Goal: Task Accomplishment & Management: Complete application form

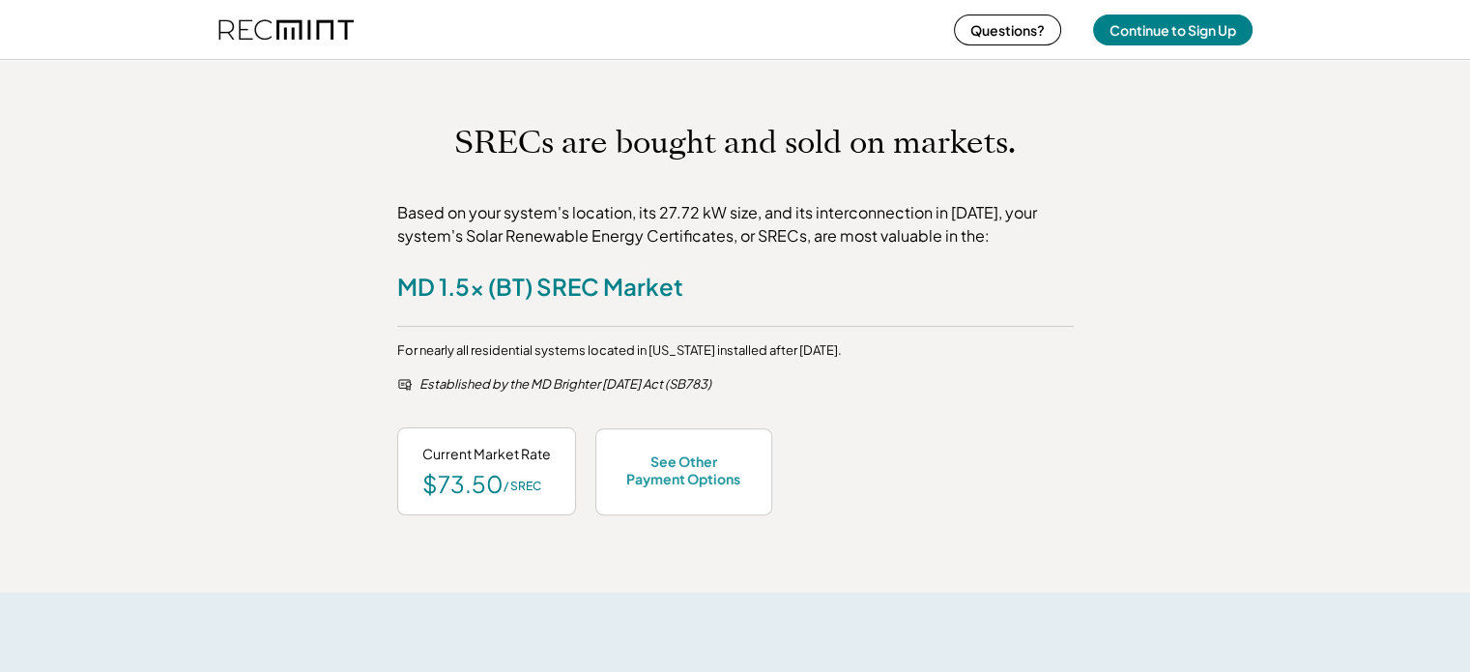
scroll to position [870, 0]
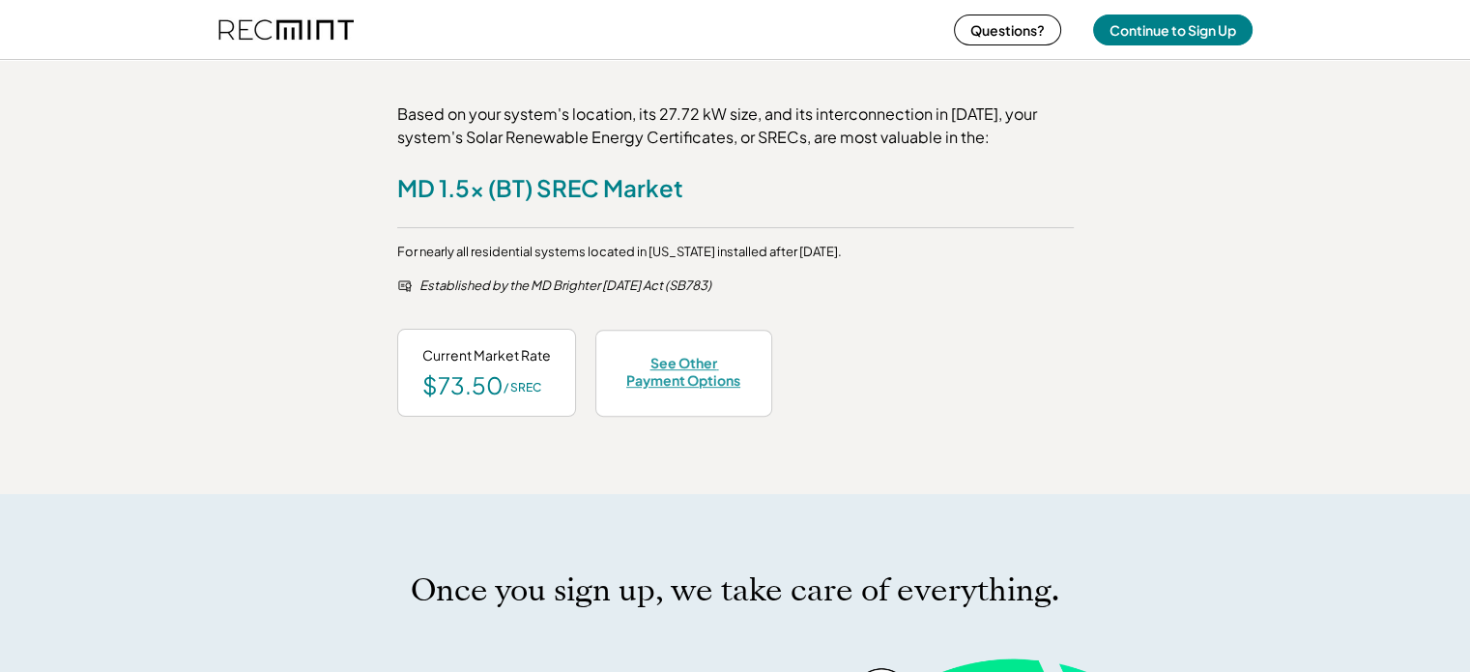
click at [712, 380] on div "See Other Payment Options" at bounding box center [684, 371] width 127 height 35
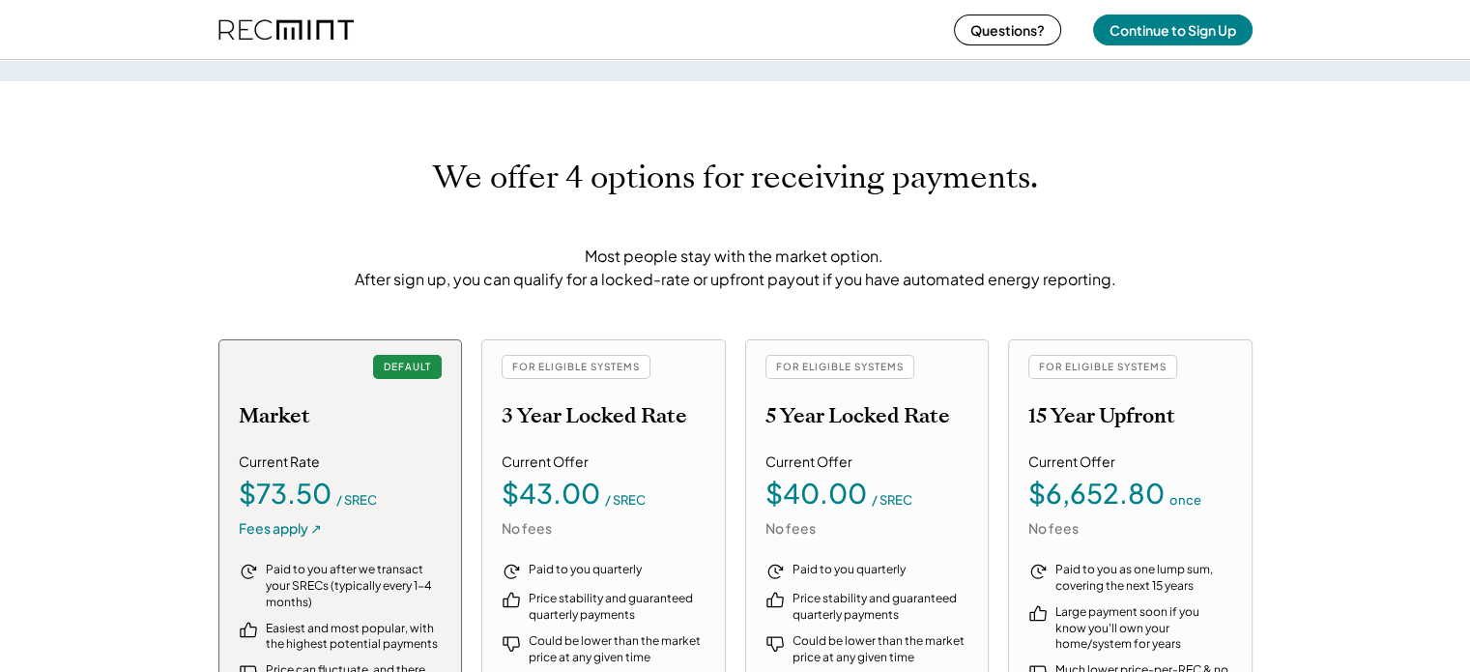
scroll to position [2022, 0]
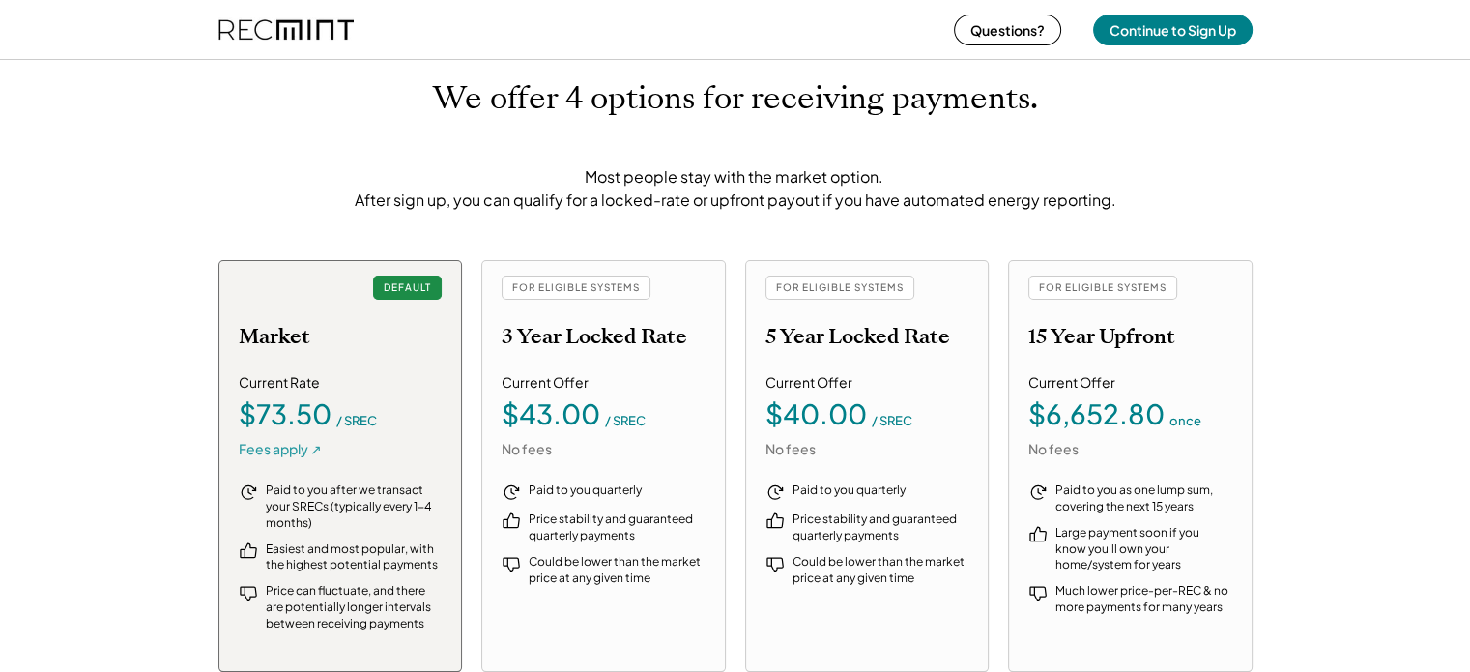
click at [279, 448] on div "Fees apply ↗" at bounding box center [280, 449] width 83 height 19
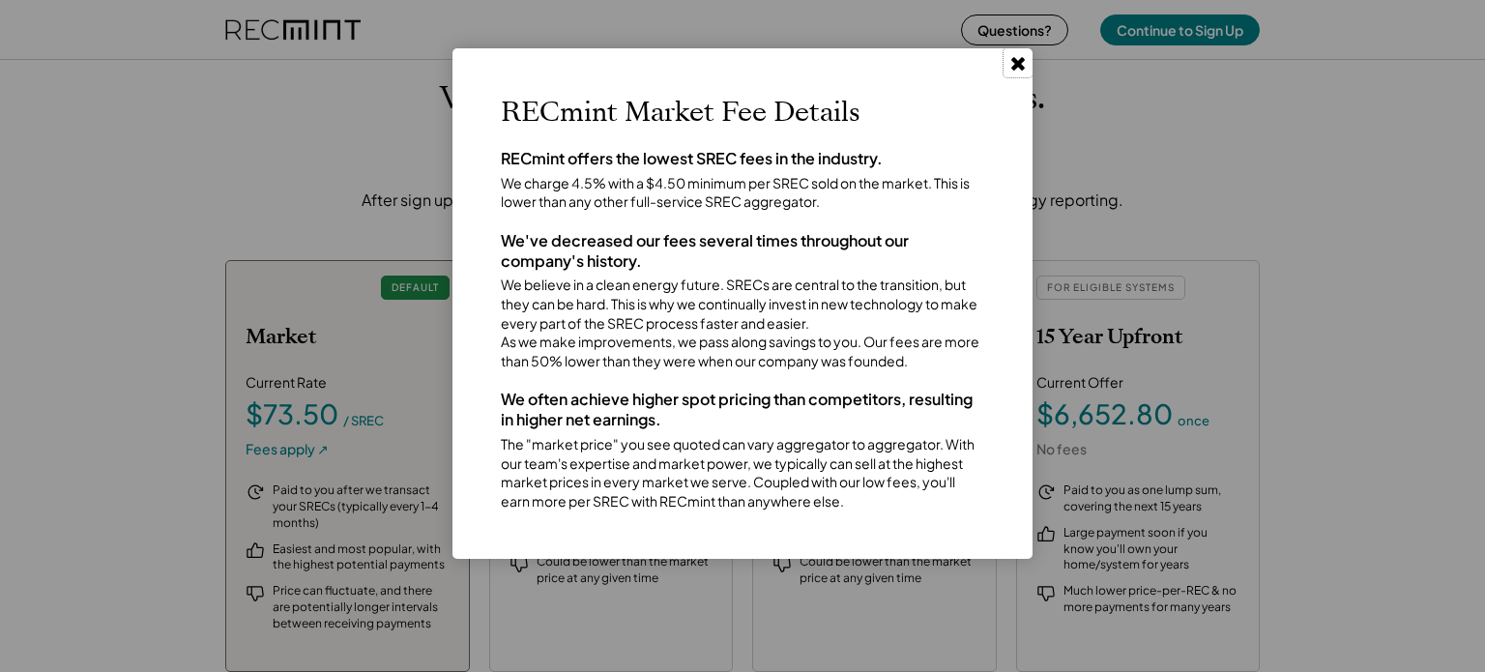
click at [1021, 58] on use at bounding box center [1018, 64] width 14 height 14
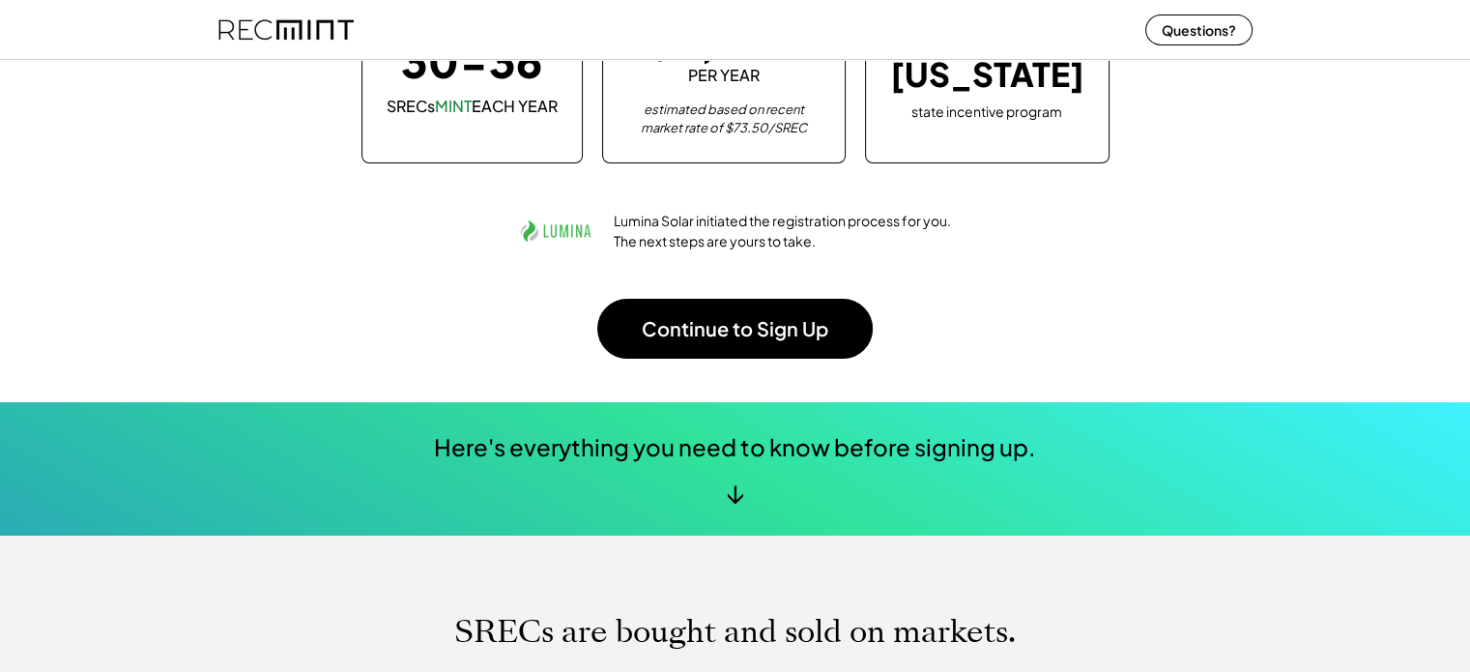
scroll to position [89, 0]
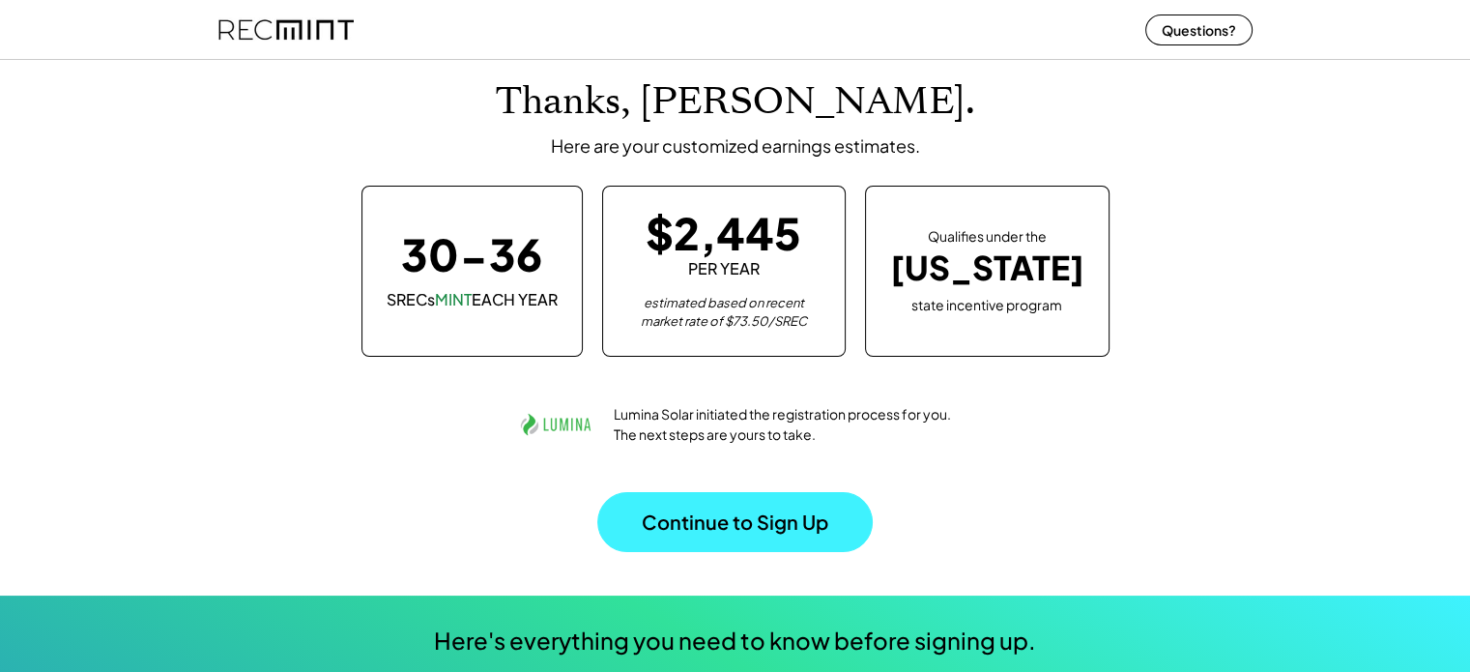
click at [723, 519] on button "Continue to Sign Up" at bounding box center [734, 522] width 275 height 60
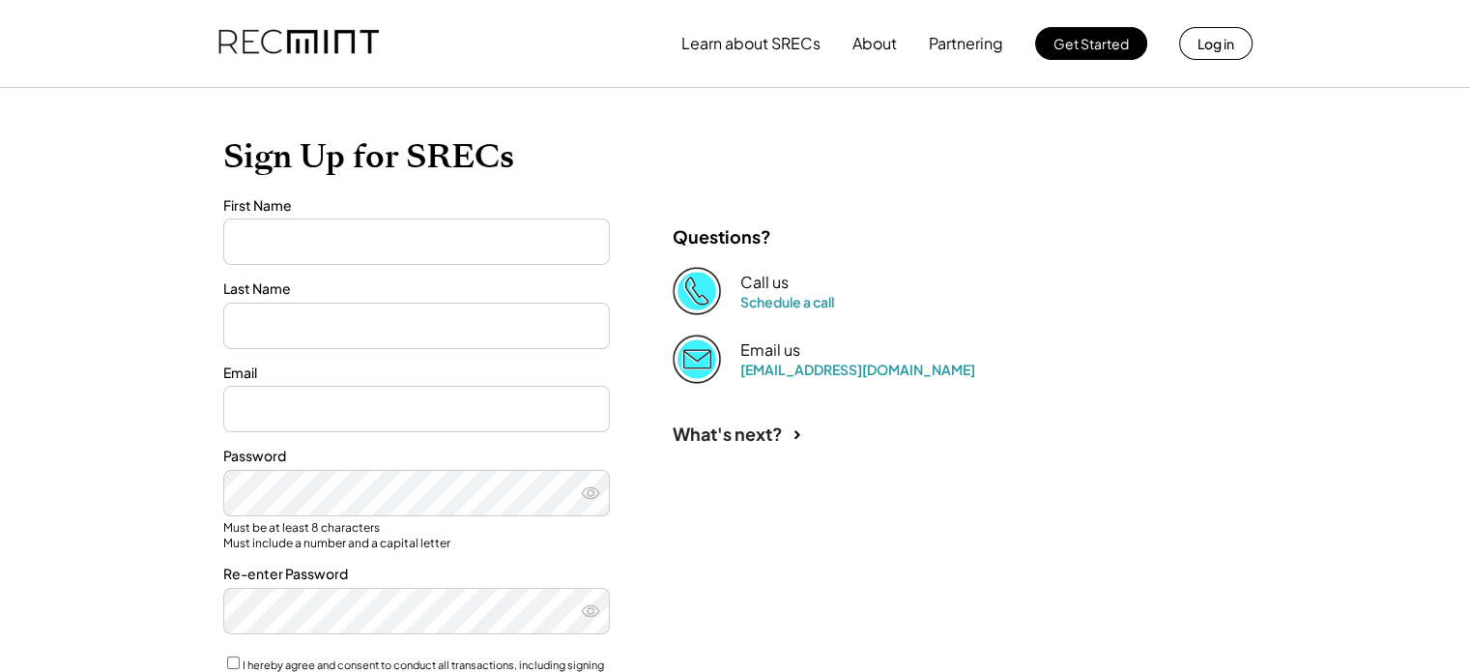
type input "*****"
type input "*******"
type input "**********"
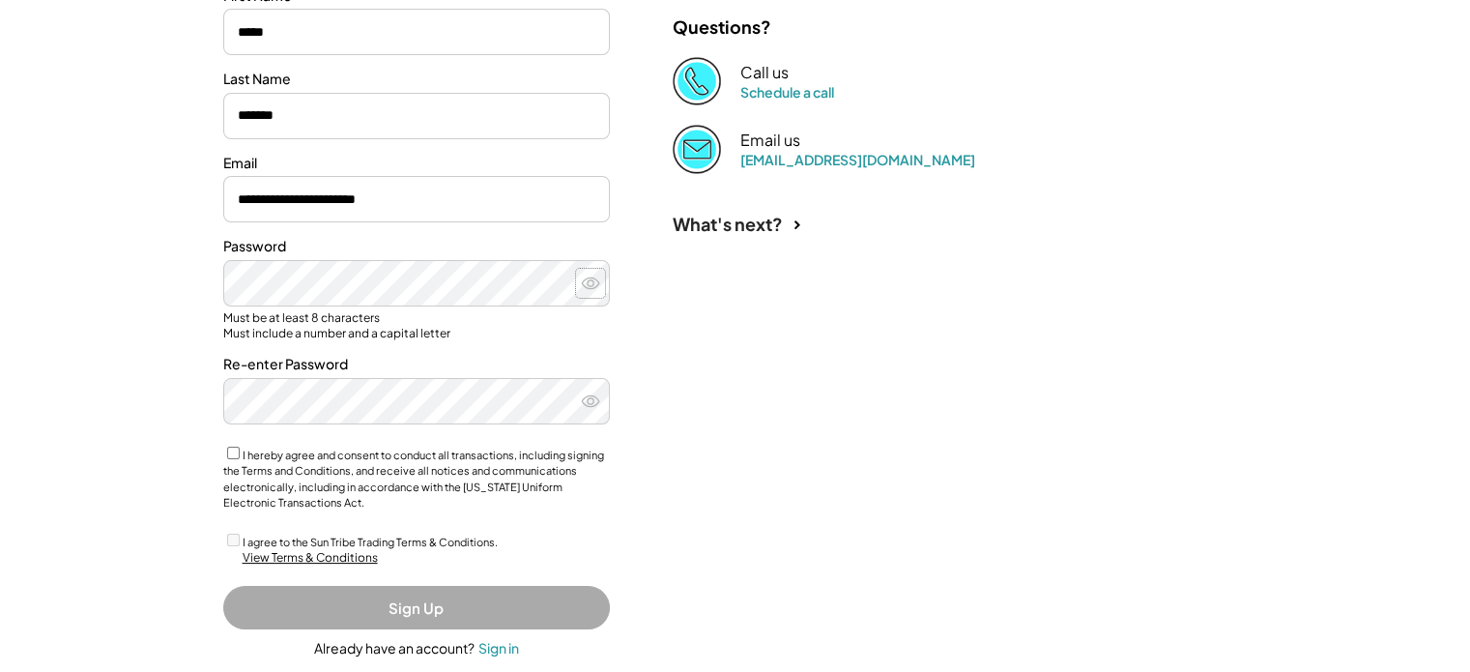
scroll to position [290, 0]
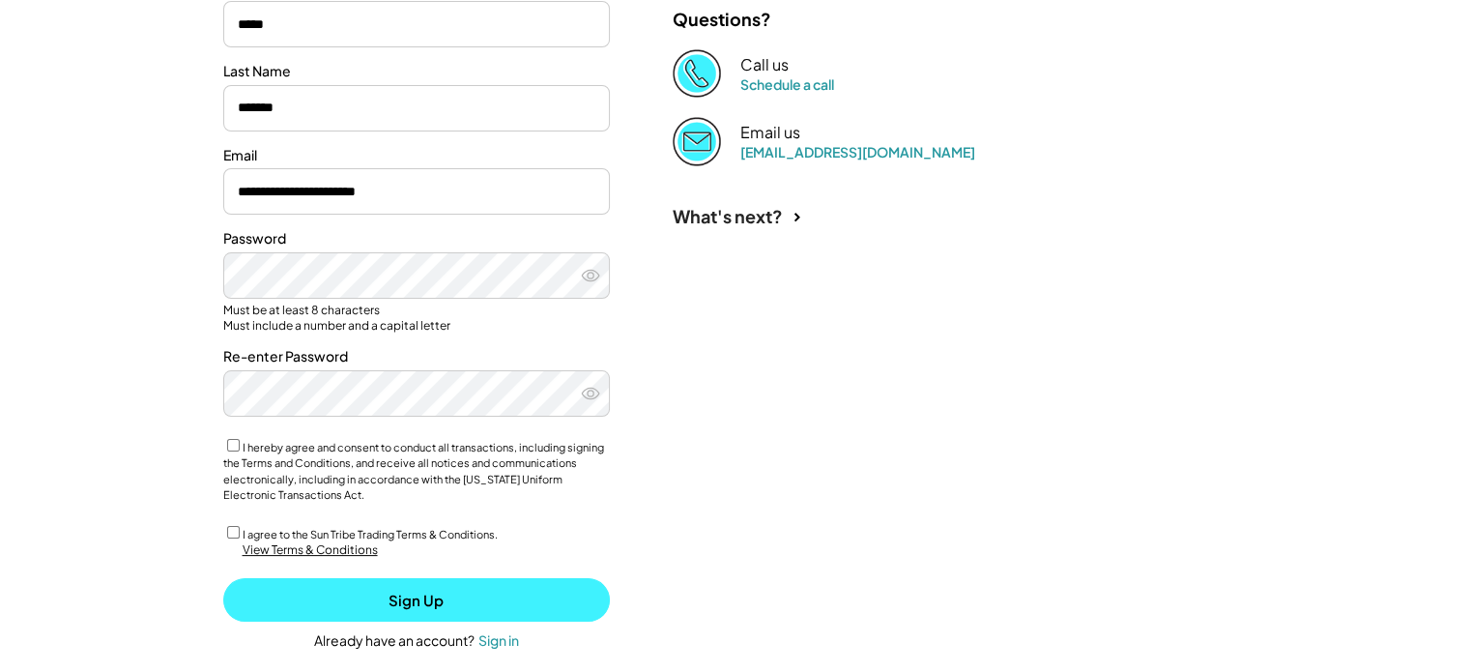
click at [437, 604] on button "Sign Up" at bounding box center [416, 599] width 387 height 43
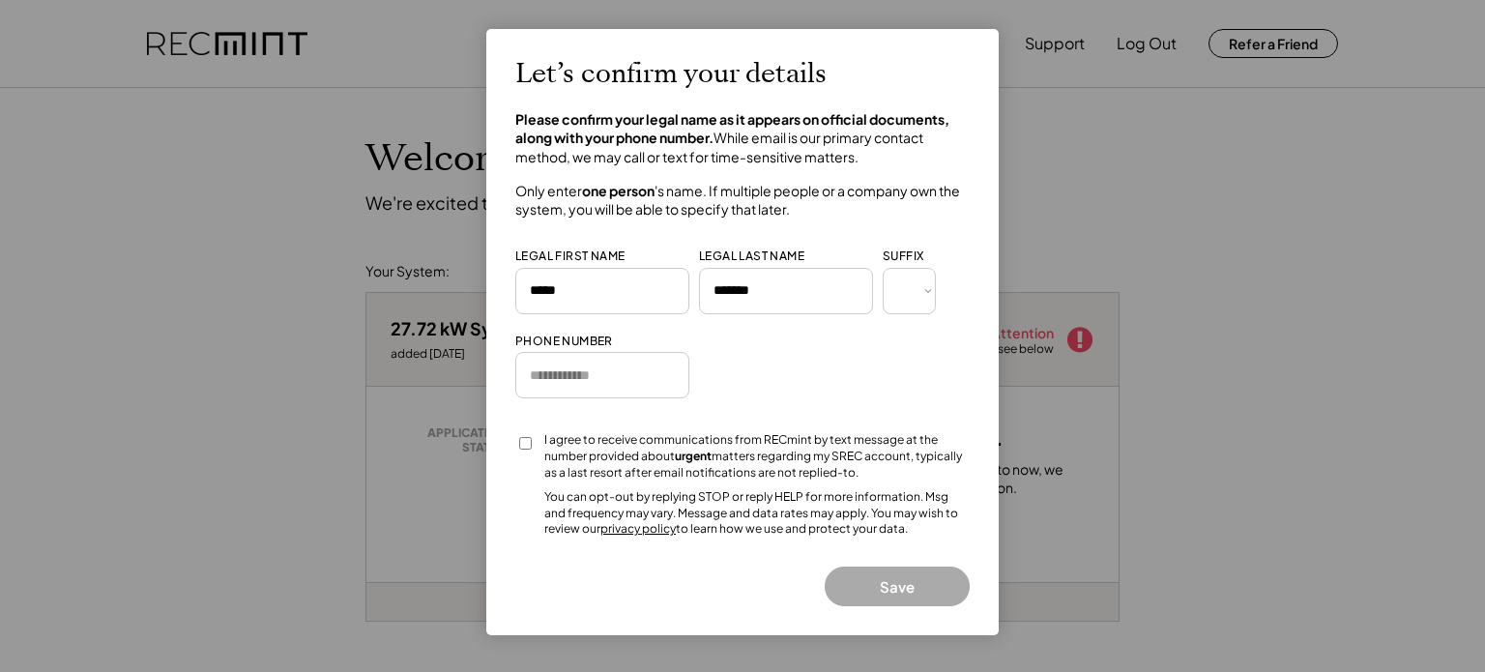
click at [568, 389] on input "input" at bounding box center [602, 375] width 174 height 46
type input "**********"
click at [878, 583] on button "Save" at bounding box center [897, 586] width 145 height 40
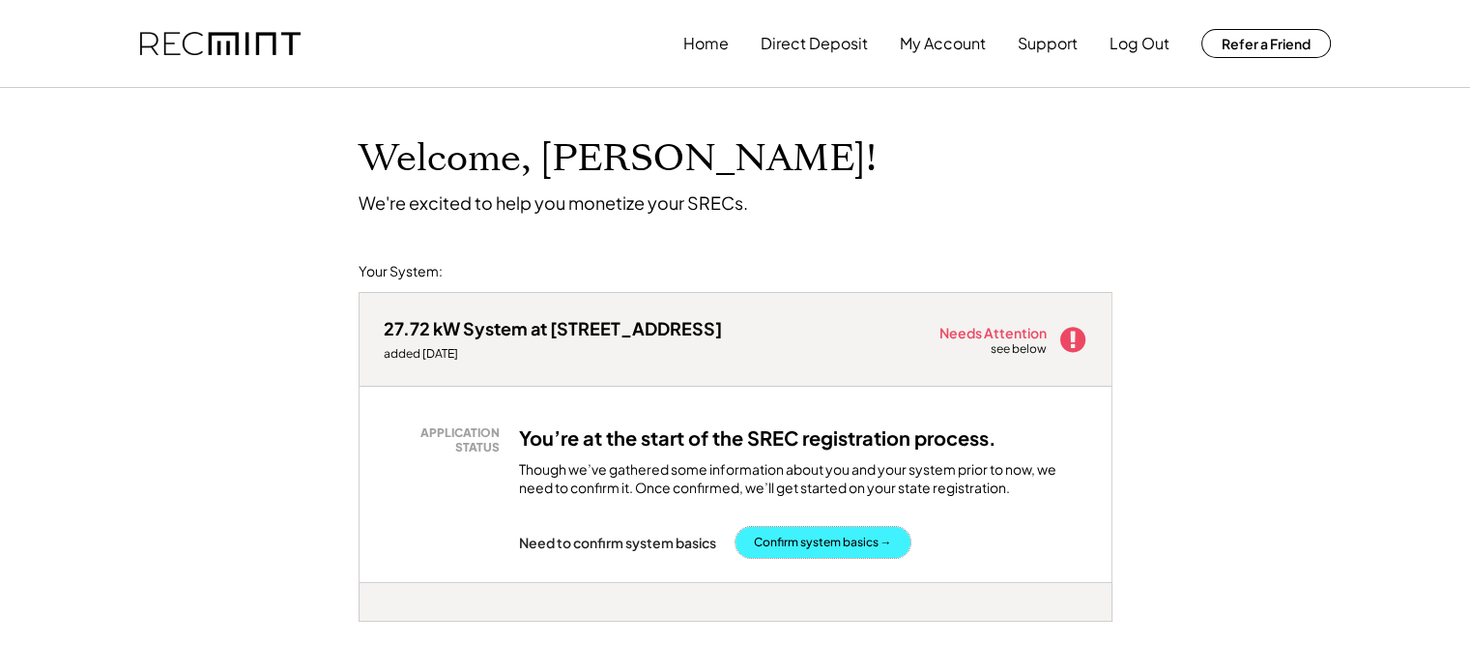
click at [812, 546] on button "Confirm system basics →" at bounding box center [823, 542] width 175 height 31
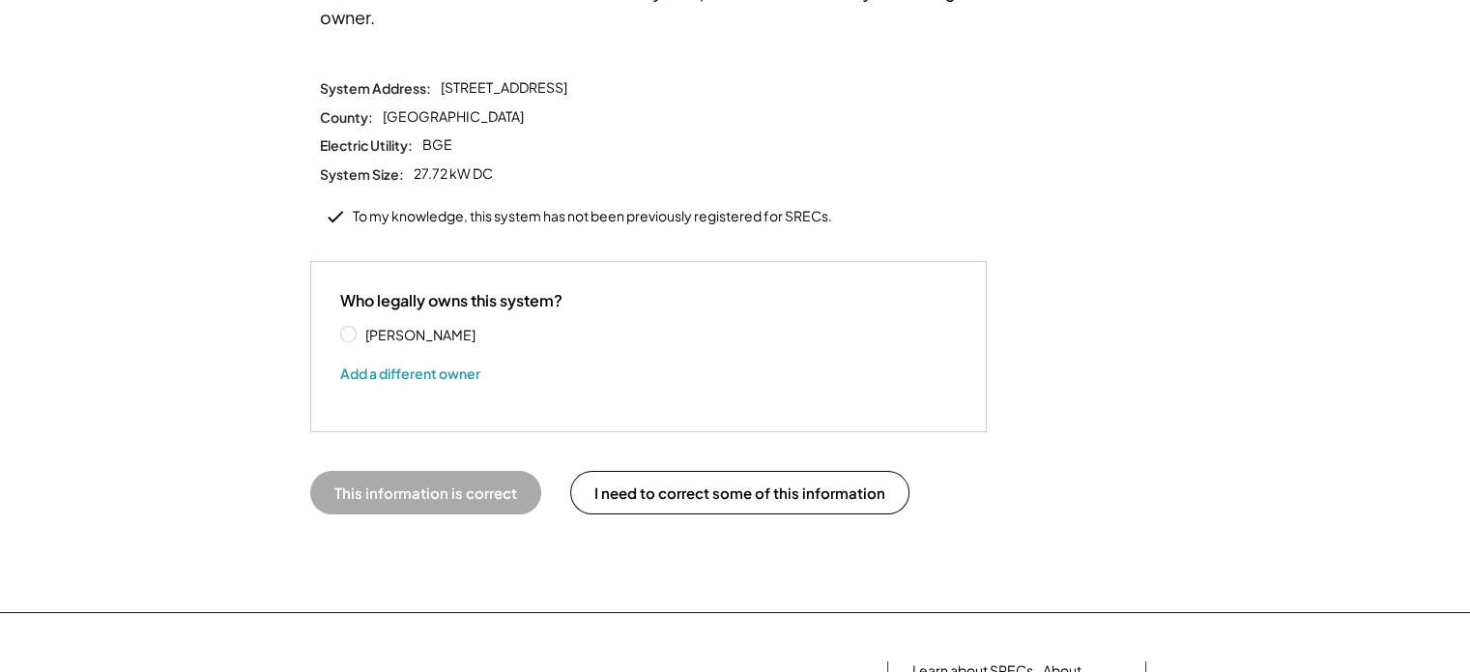
scroll to position [290, 0]
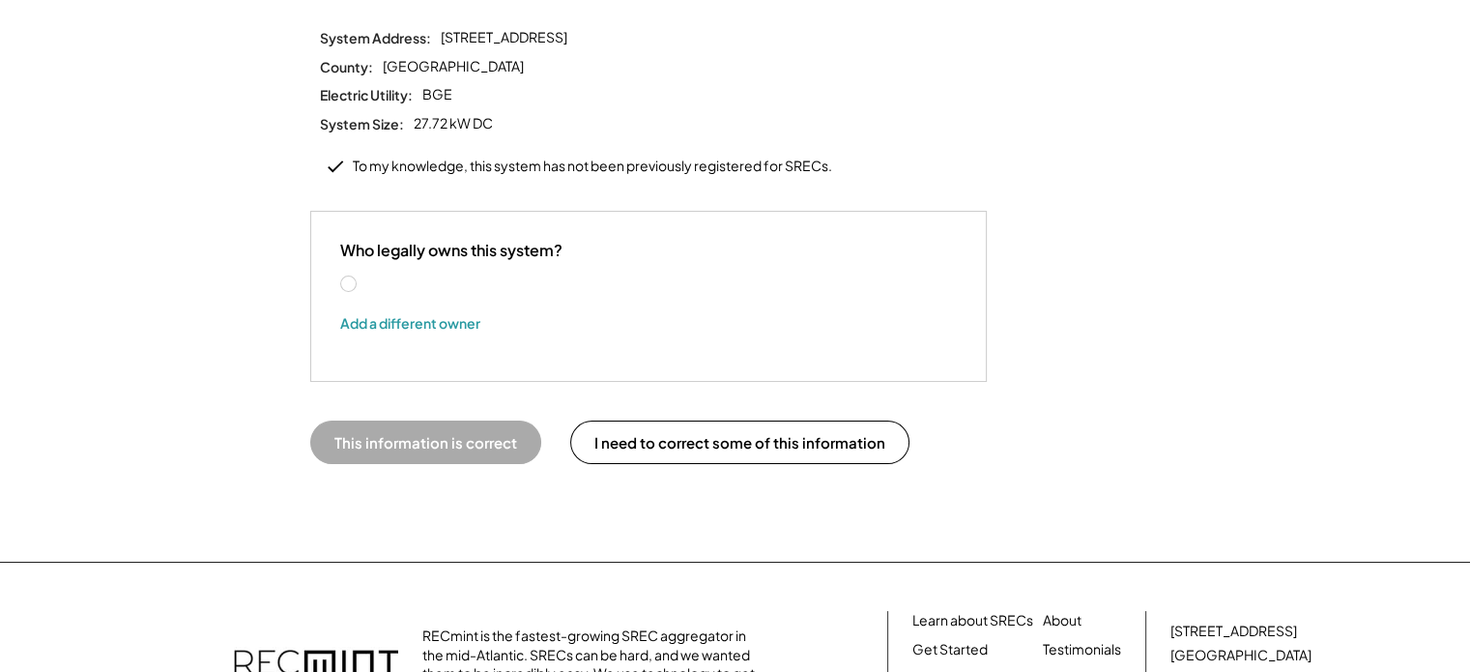
click at [360, 277] on label "[PERSON_NAME]" at bounding box center [447, 284] width 174 height 14
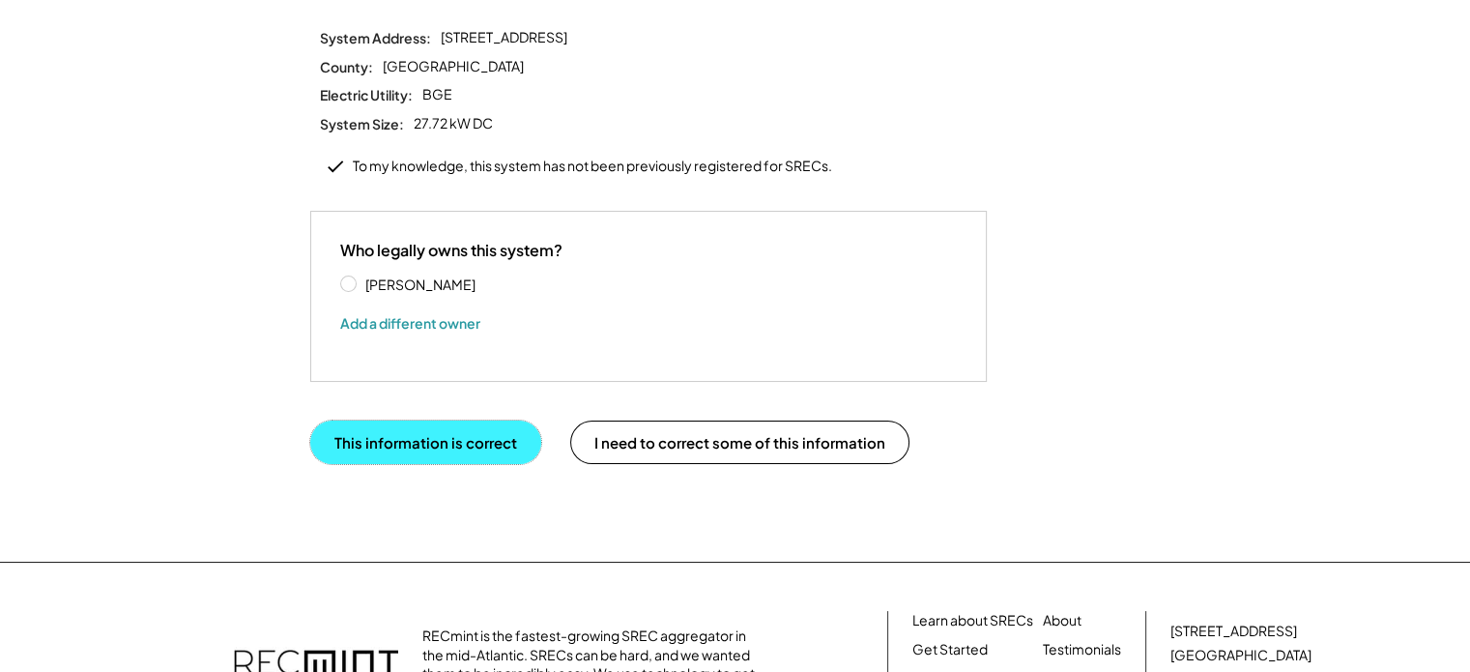
click at [413, 421] on button "This information is correct" at bounding box center [425, 441] width 231 height 43
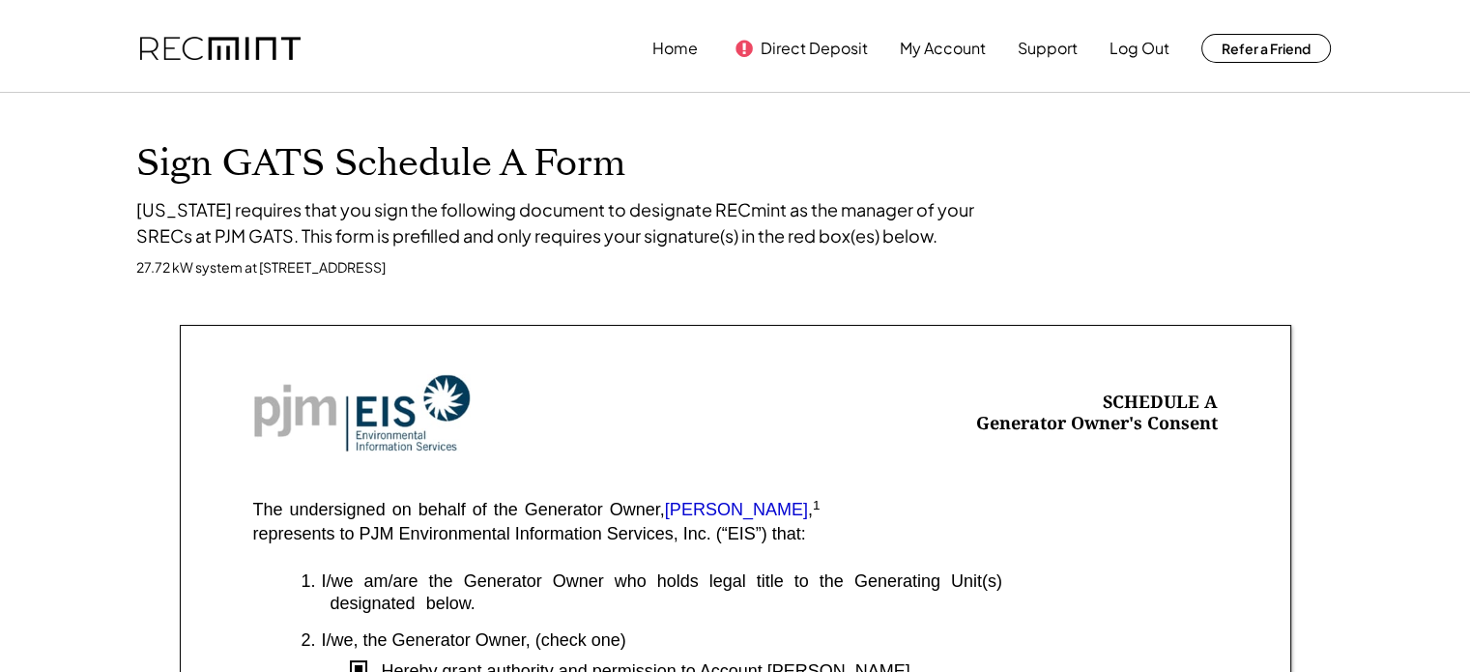
drag, startPoint x: 0, startPoint y: 0, endPoint x: 925, endPoint y: 125, distance: 933.4
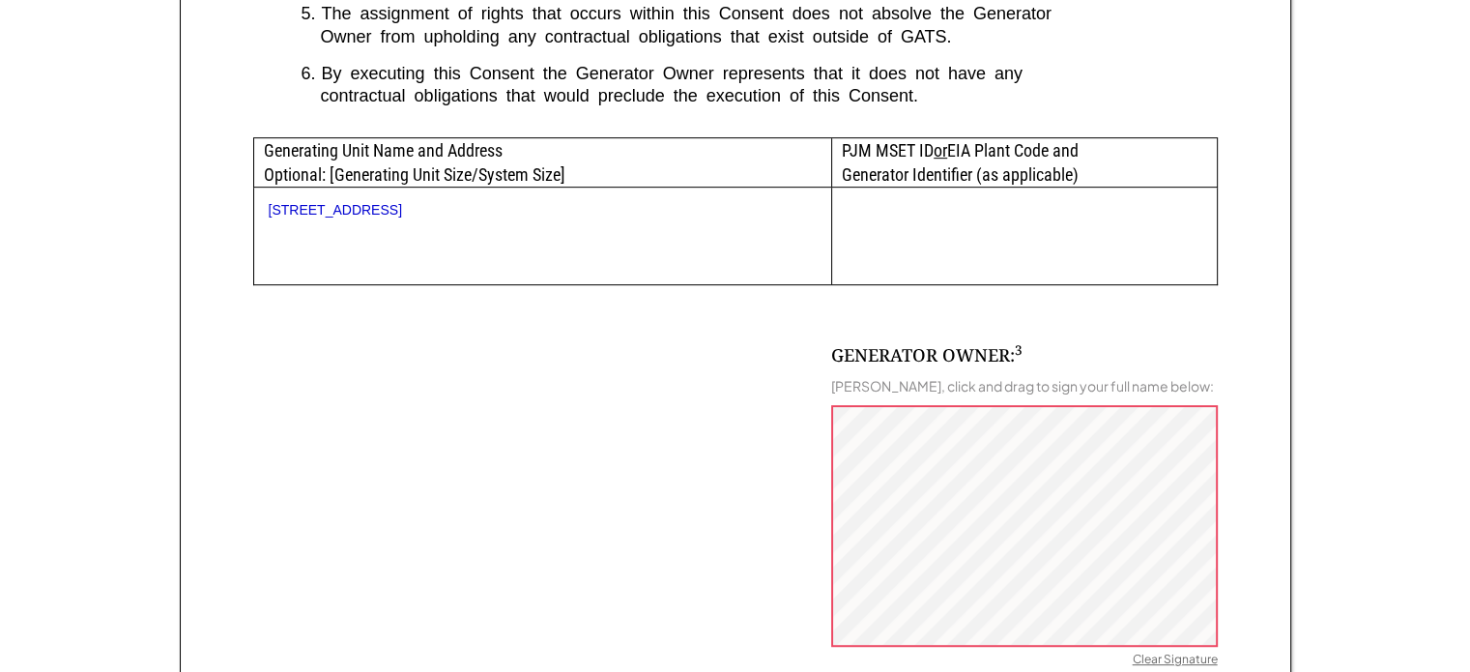
scroll to position [967, 0]
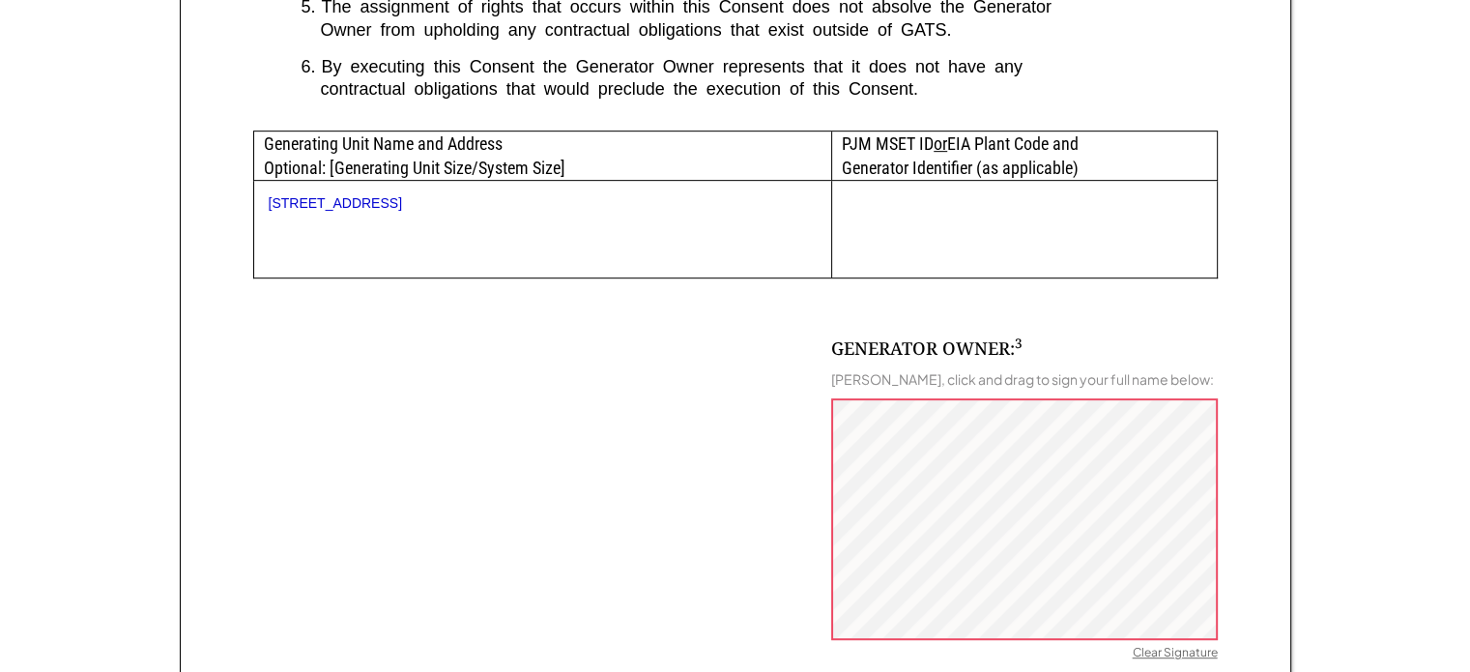
click at [1145, 650] on div "Clear Signature" at bounding box center [1175, 654] width 85 height 19
click at [1195, 650] on div "Clear Signature" at bounding box center [1175, 654] width 85 height 19
click at [819, 564] on div "GENERATOR OWNER: 3 [PERSON_NAME], click and drag to sign your full name below: …" at bounding box center [735, 526] width 965 height 497
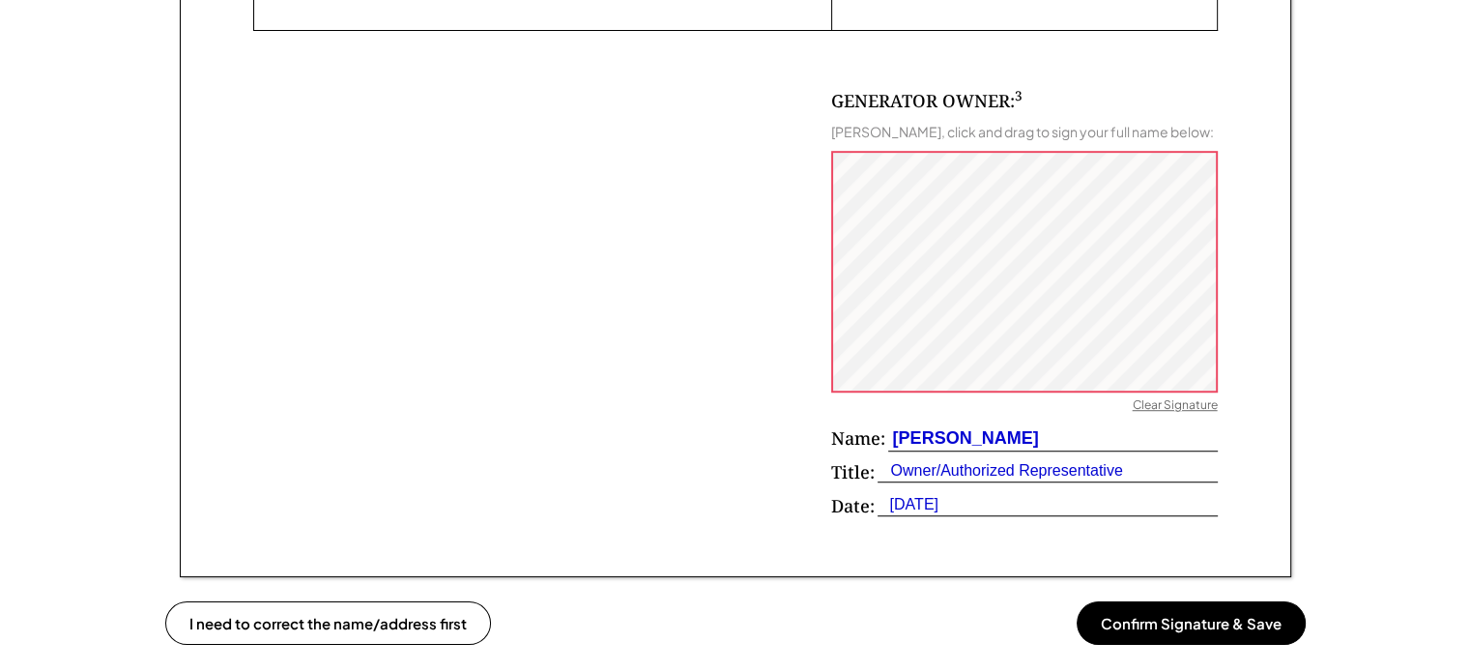
scroll to position [1257, 0]
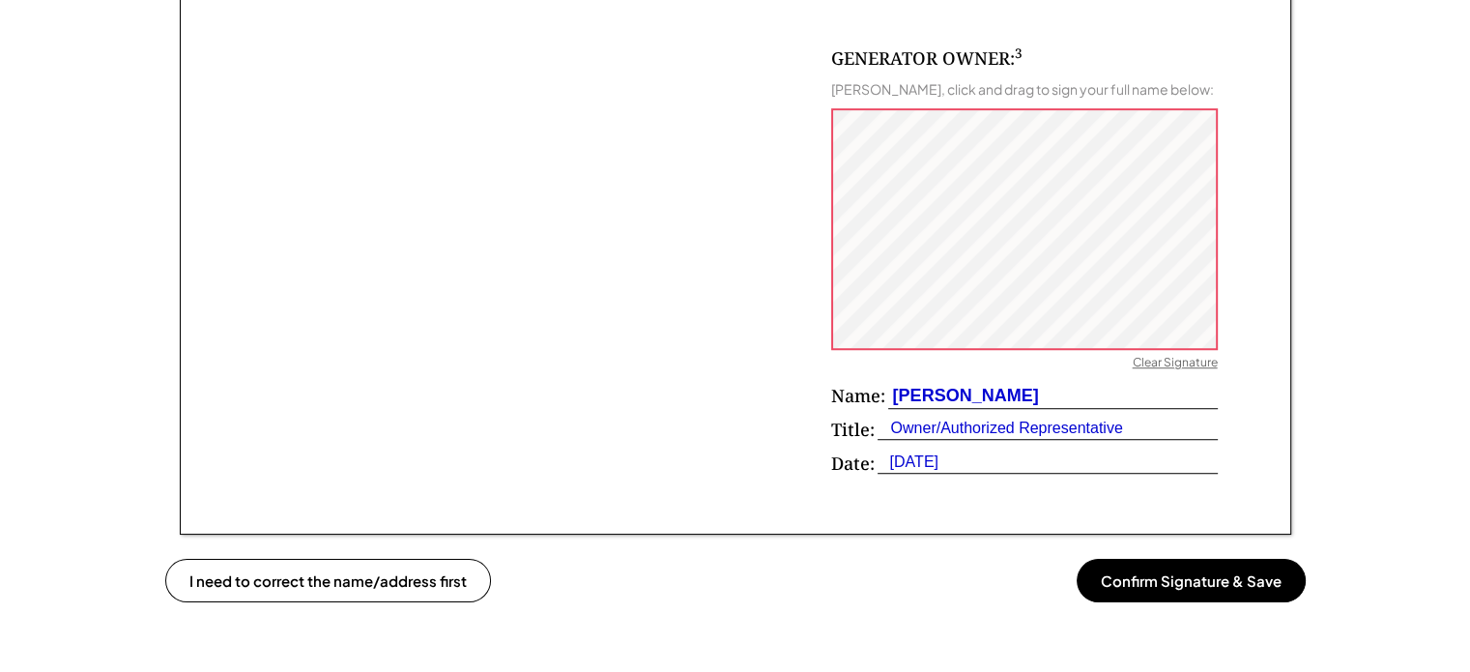
click at [1177, 587] on button "Confirm Signature & Save" at bounding box center [1191, 580] width 229 height 43
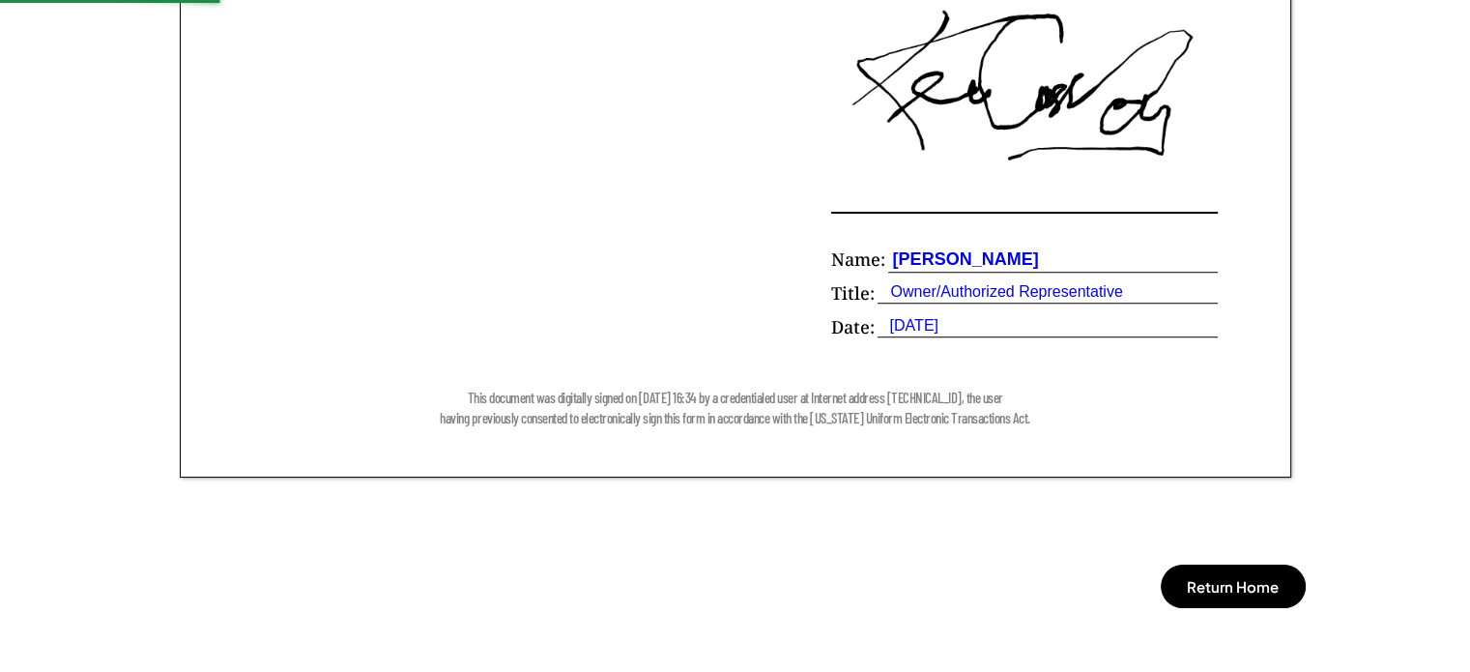
scroll to position [1450, 0]
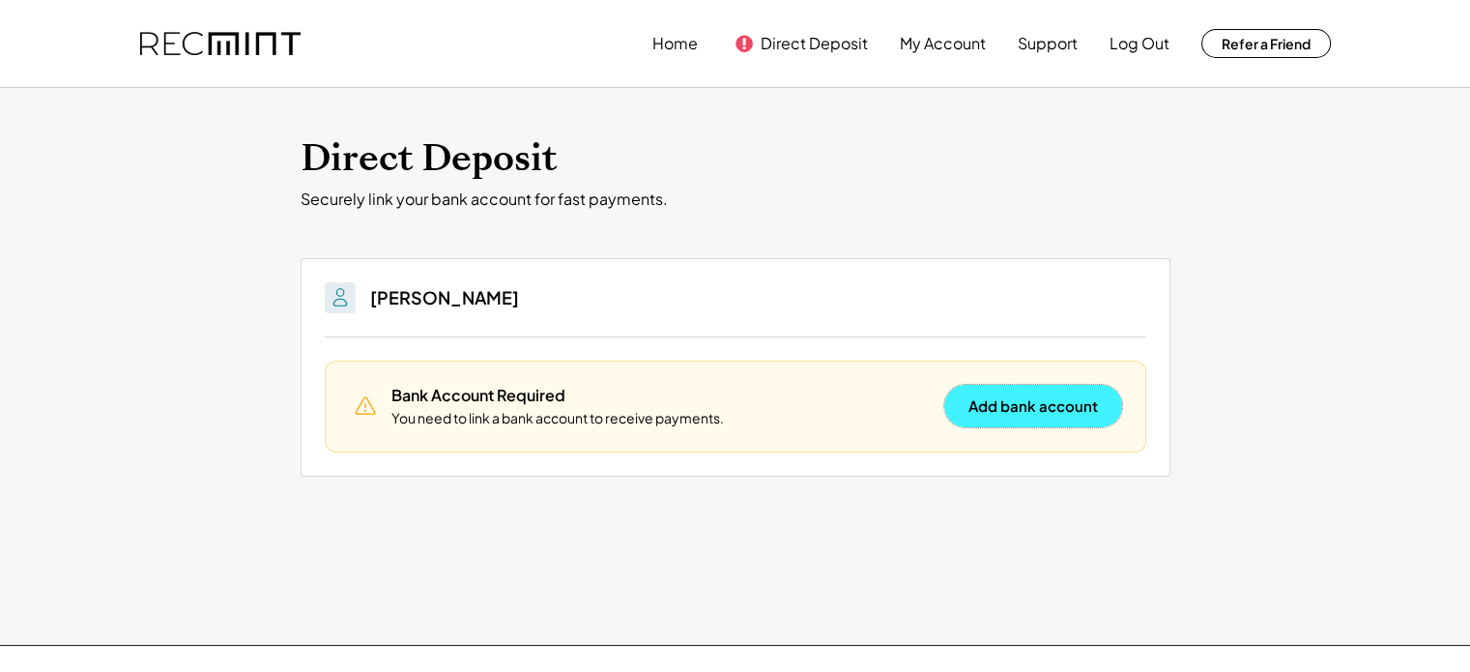
click at [1052, 412] on button "Add bank account" at bounding box center [1033, 406] width 178 height 43
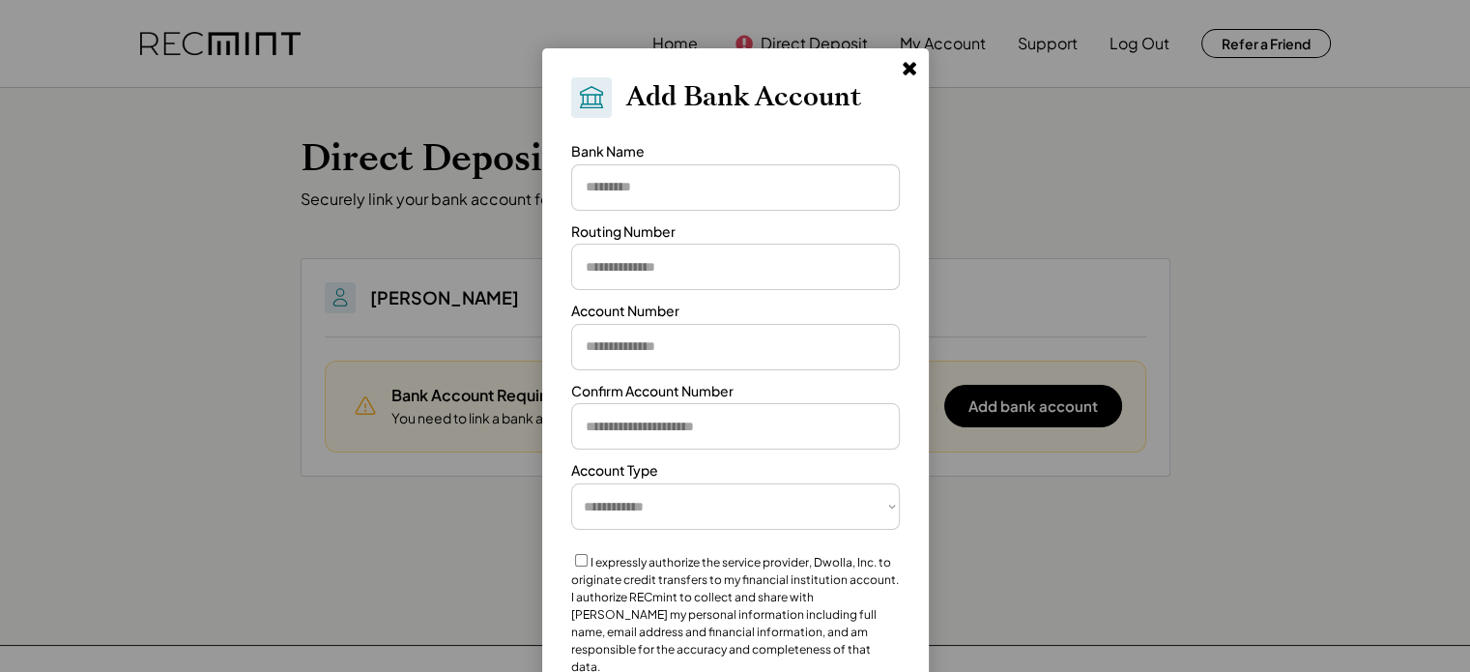
click at [733, 191] on input "input" at bounding box center [735, 187] width 329 height 46
type input "**********"
click at [715, 273] on input "input" at bounding box center [735, 267] width 329 height 46
click at [684, 268] on input "input" at bounding box center [735, 267] width 329 height 46
type input "*********"
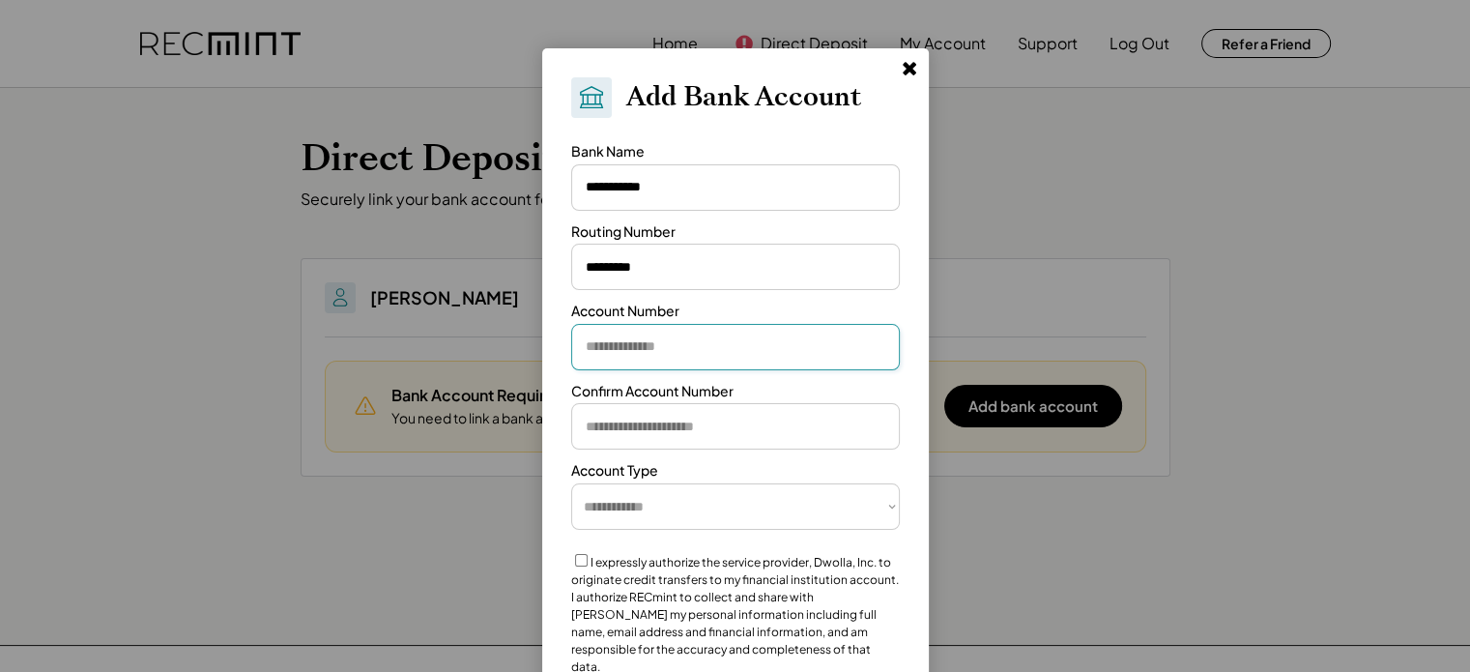
click at [653, 335] on input "input" at bounding box center [735, 347] width 329 height 46
type input "**********"
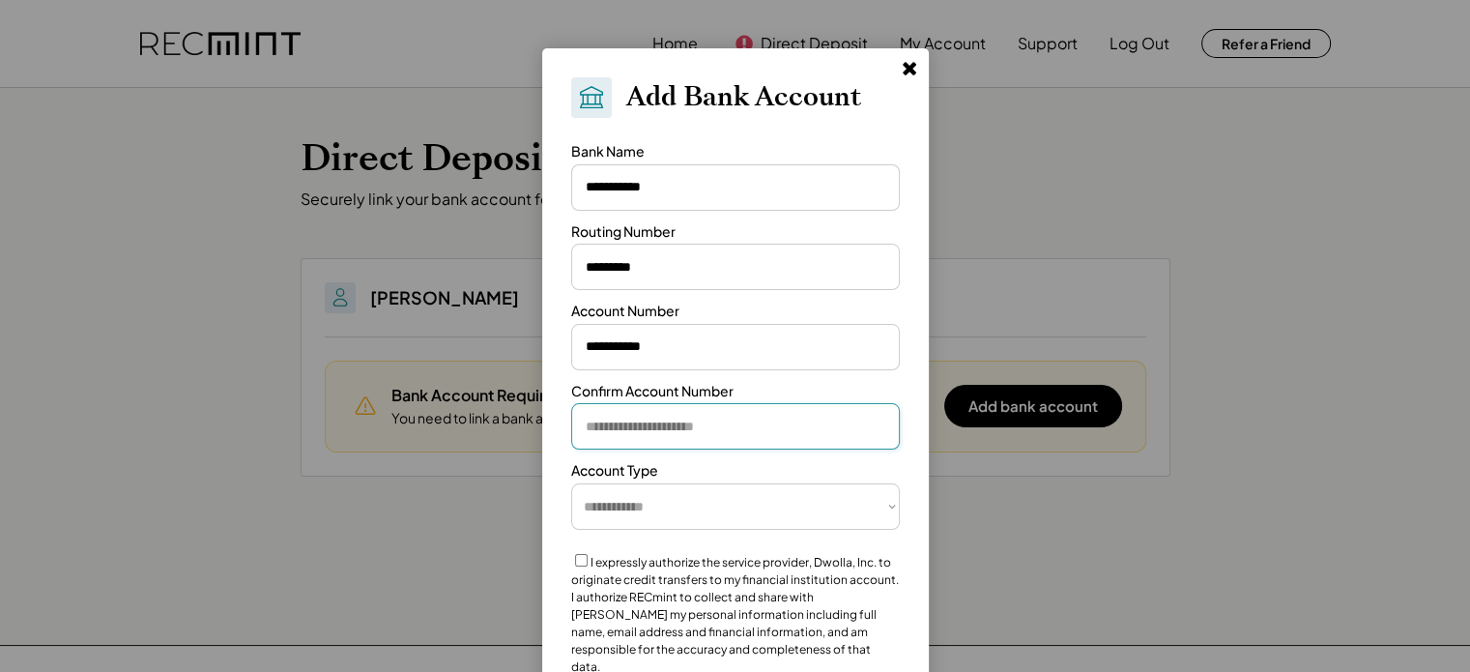
click at [642, 419] on input "input" at bounding box center [735, 426] width 329 height 46
type input "**********"
click at [700, 502] on select "**********" at bounding box center [735, 506] width 329 height 46
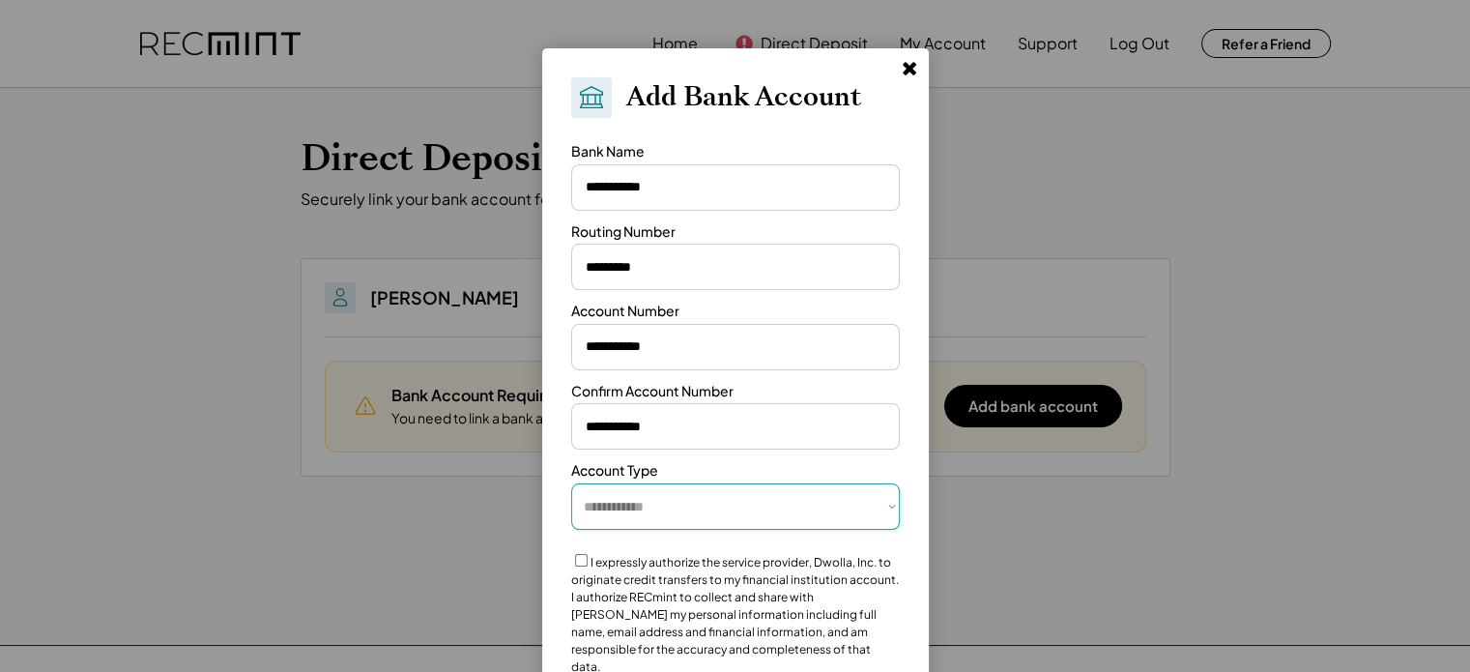
select select "*********"
click at [571, 483] on select "**********" at bounding box center [735, 506] width 329 height 46
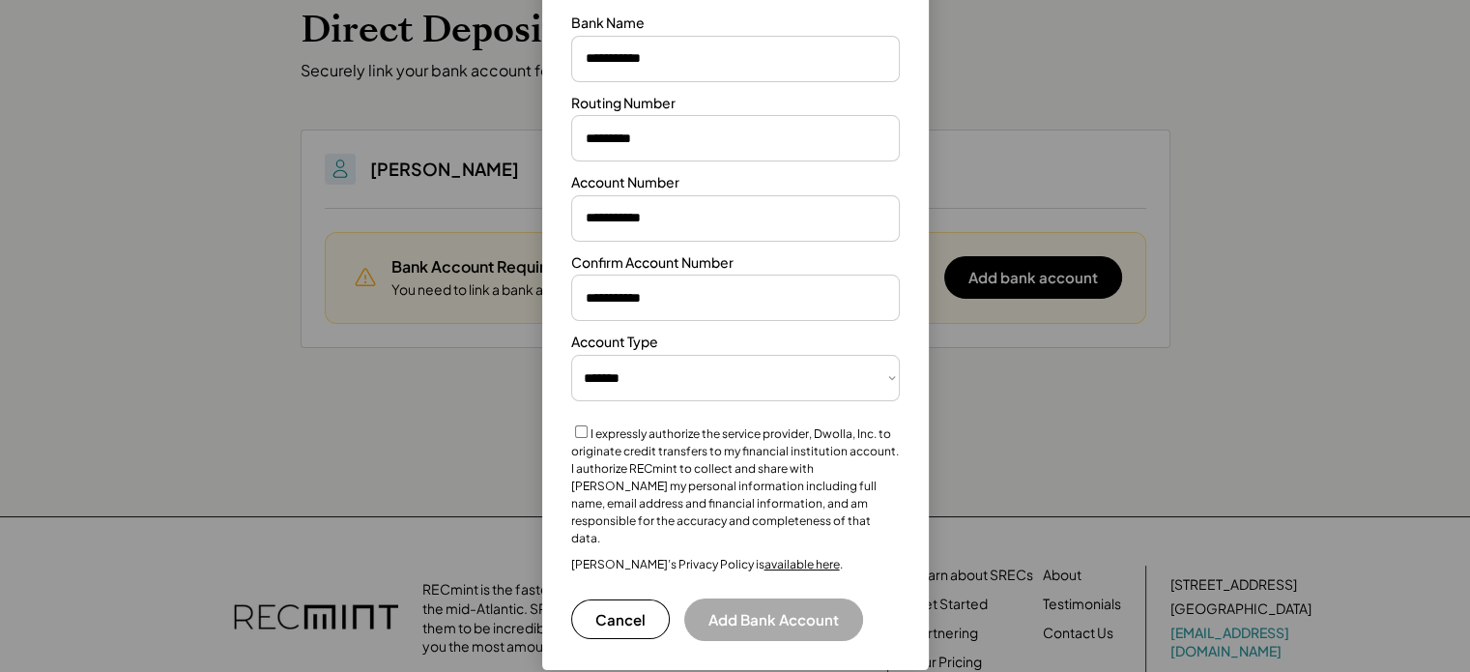
scroll to position [193, 0]
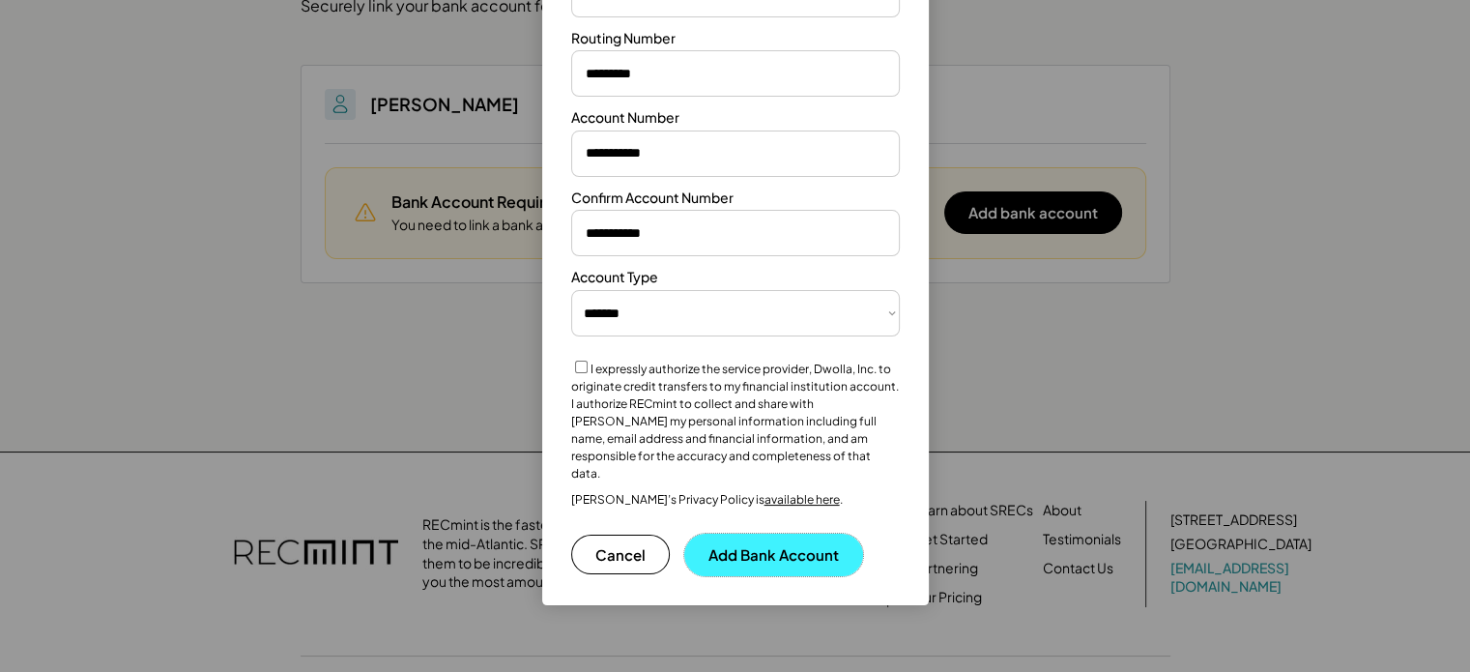
click at [763, 536] on button "Add Bank Account" at bounding box center [773, 555] width 179 height 43
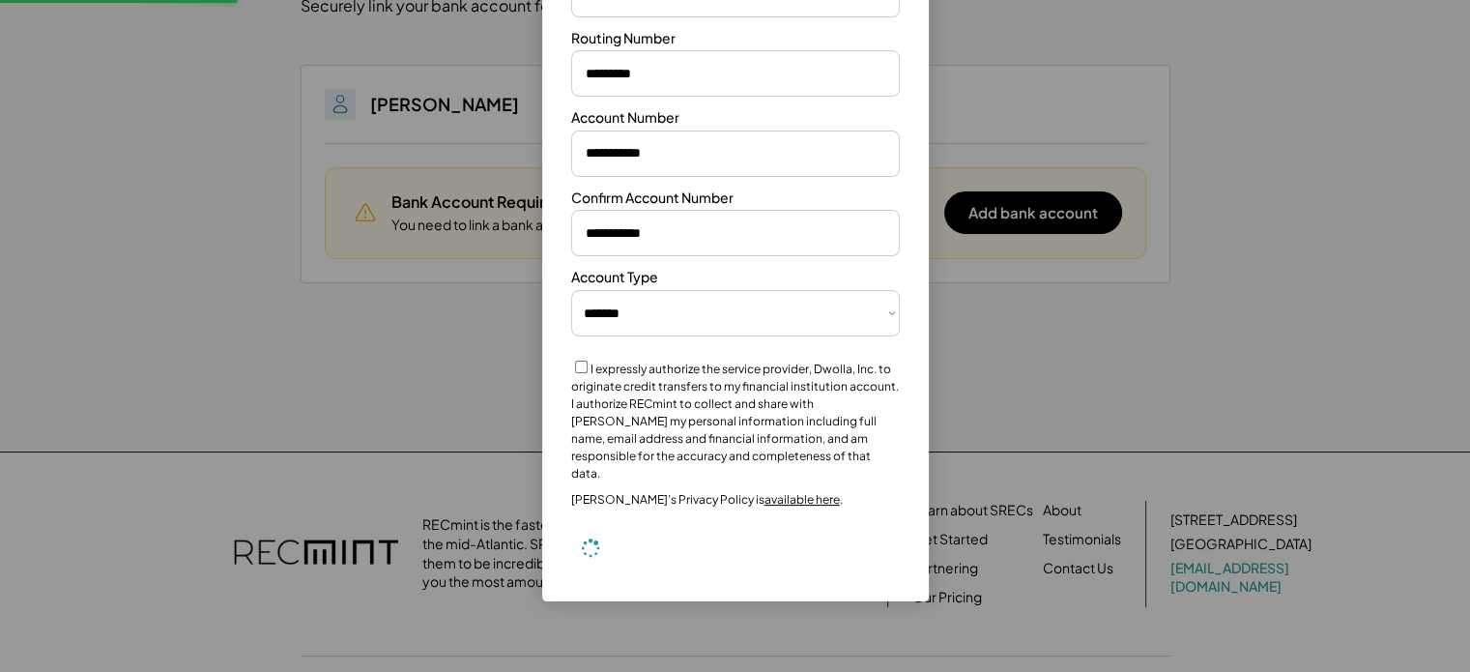
select select "**********"
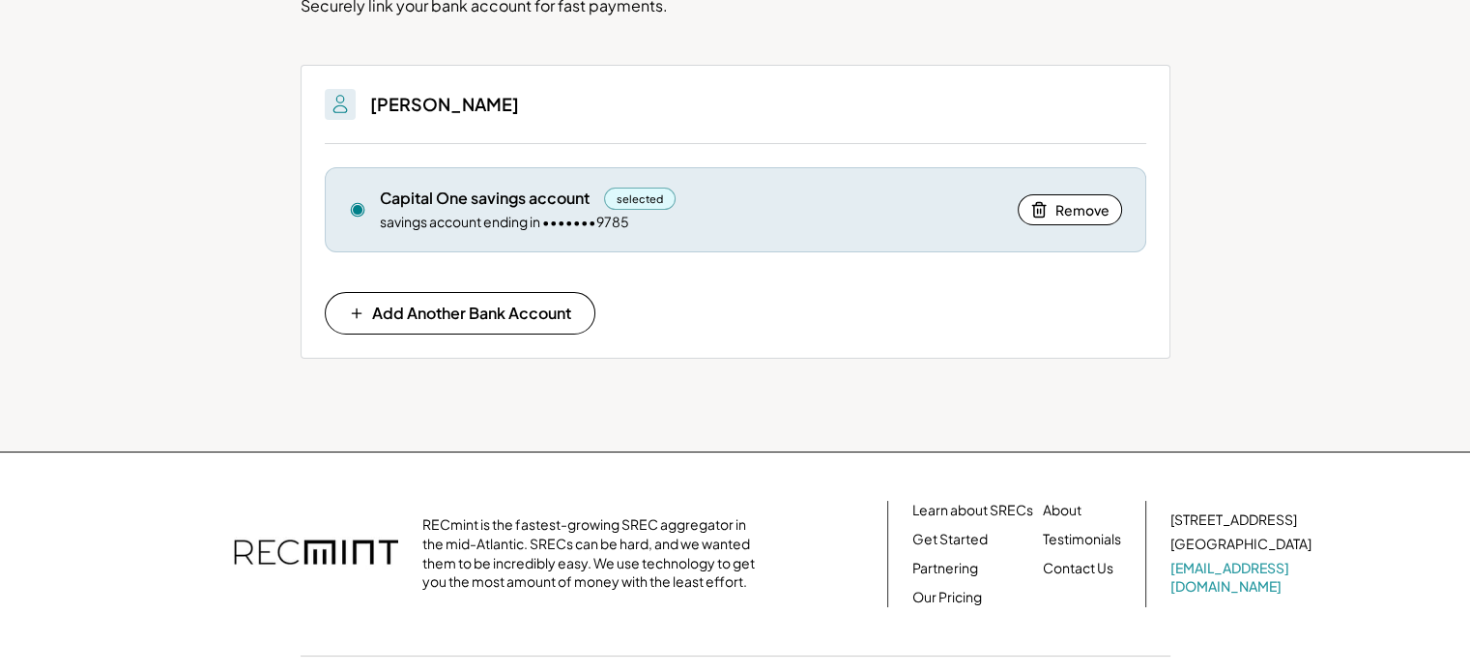
drag, startPoint x: 505, startPoint y: 206, endPoint x: 514, endPoint y: 208, distance: 9.9
click at [514, 208] on div "Capital One savings account selected" at bounding box center [692, 199] width 624 height 22
click at [513, 218] on div "savings account ending in •••••••9785" at bounding box center [504, 222] width 249 height 19
click at [918, 207] on div "Capital One savings account selected" at bounding box center [692, 199] width 624 height 22
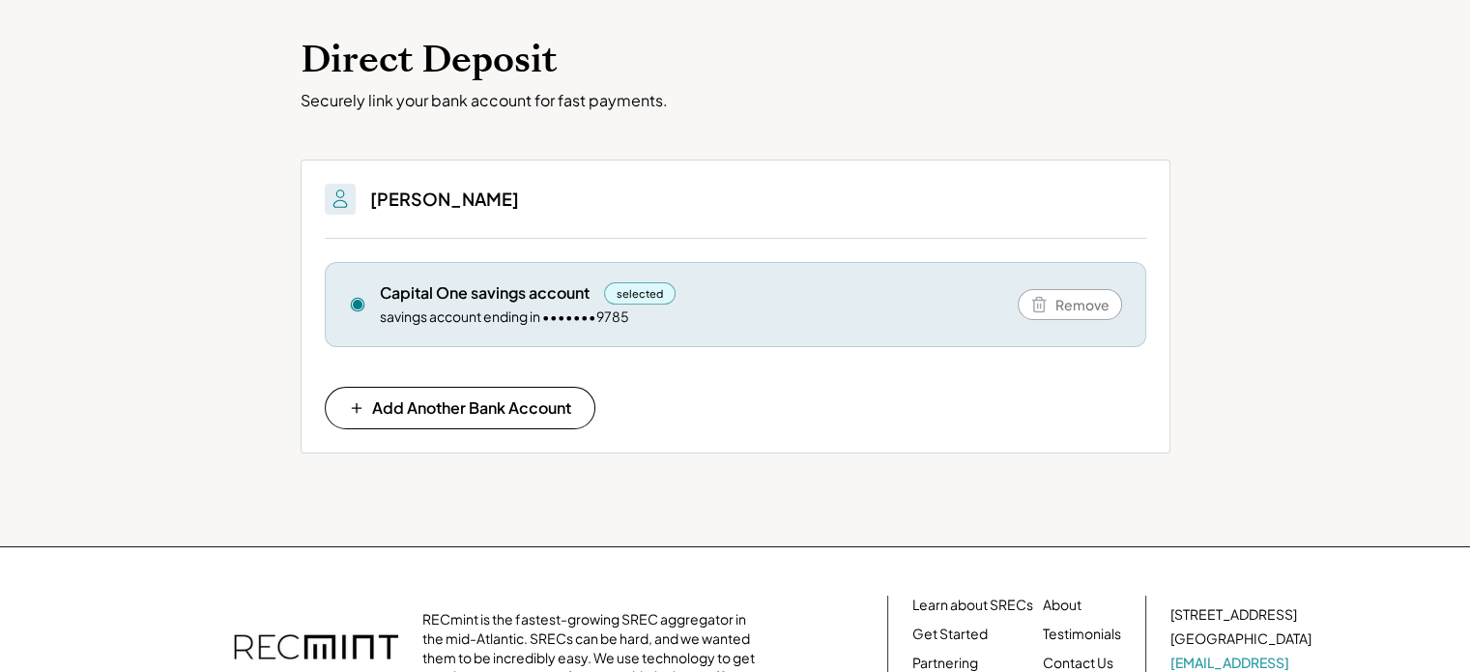
scroll to position [97, 0]
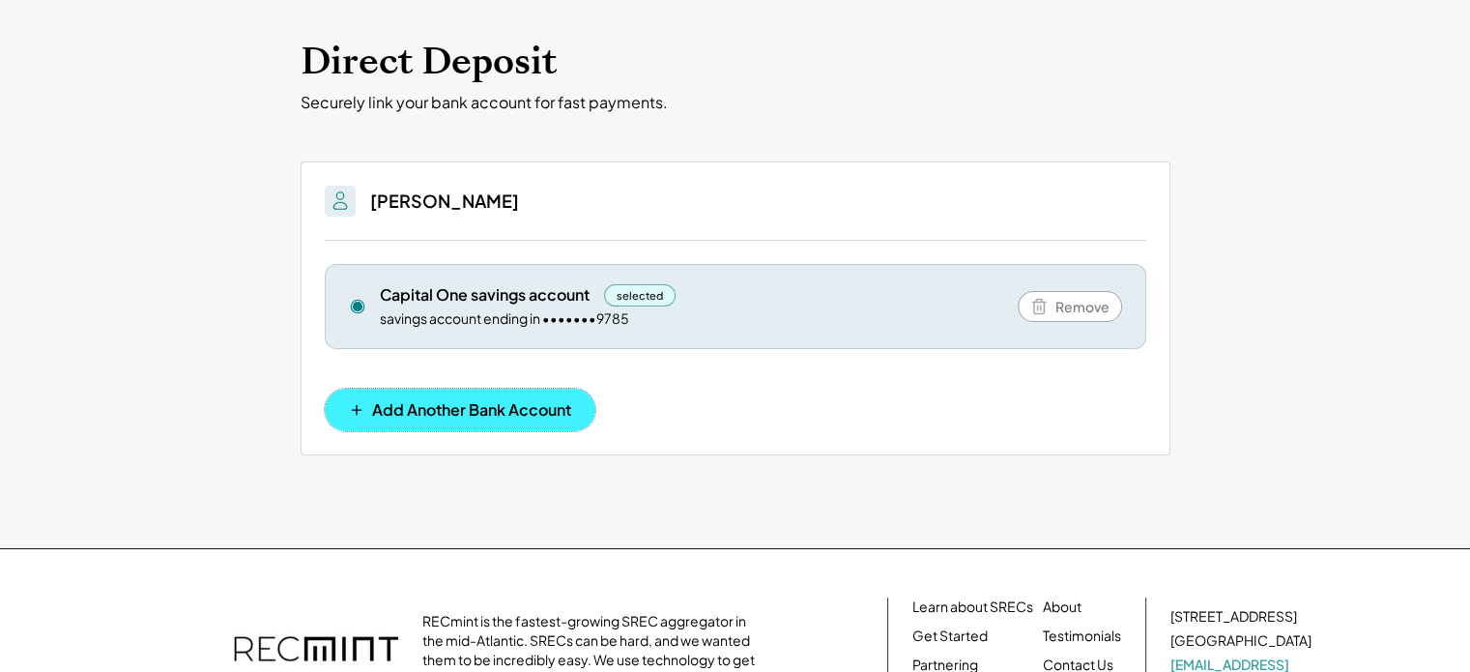
click at [501, 418] on button "Add Another Bank Account" at bounding box center [460, 410] width 271 height 43
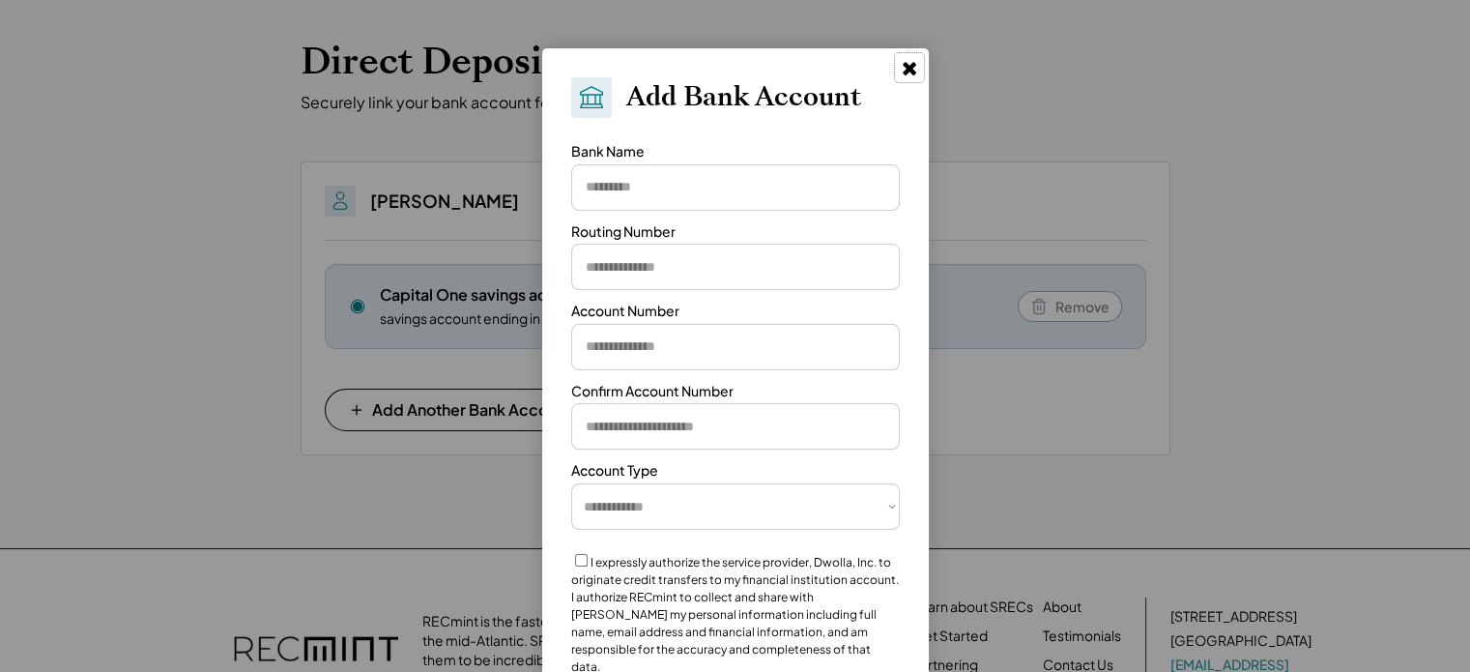
click at [909, 62] on icon at bounding box center [909, 67] width 19 height 19
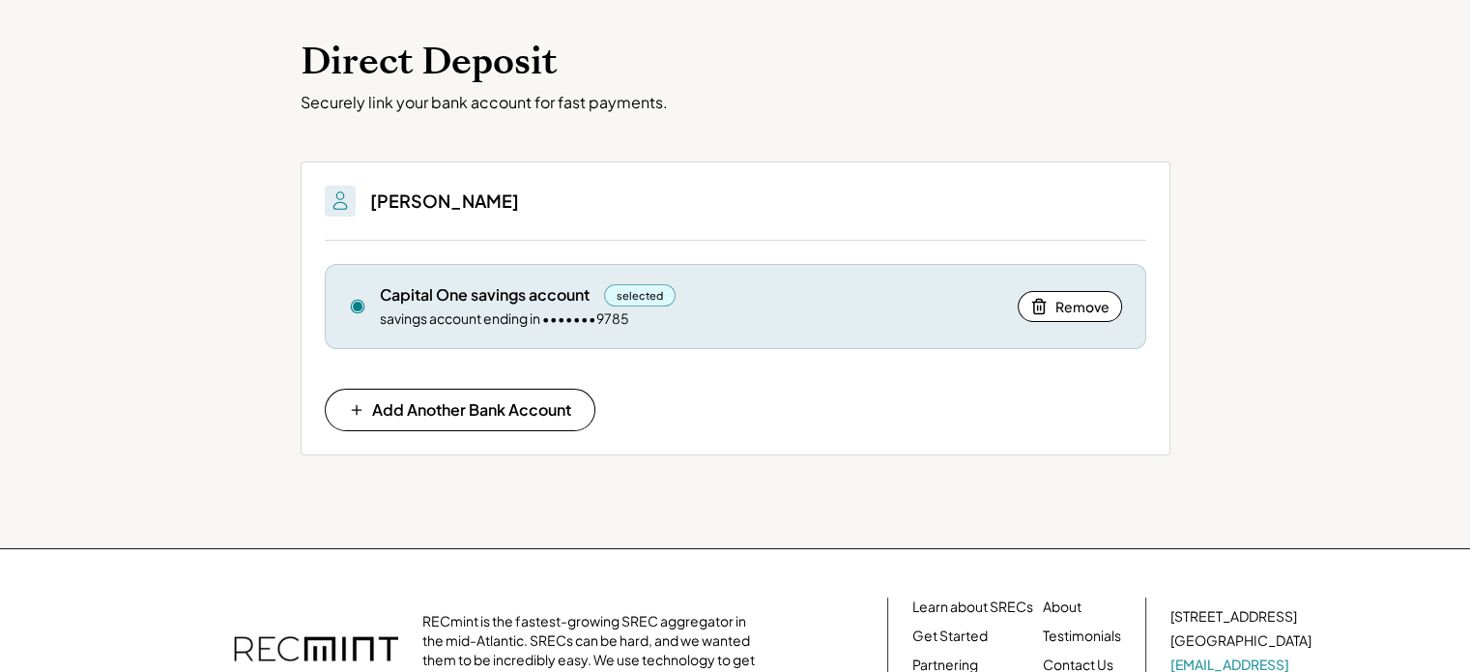
click at [635, 293] on div "selected" at bounding box center [640, 295] width 72 height 22
click at [909, 289] on div "Capital One savings account selected" at bounding box center [692, 295] width 624 height 22
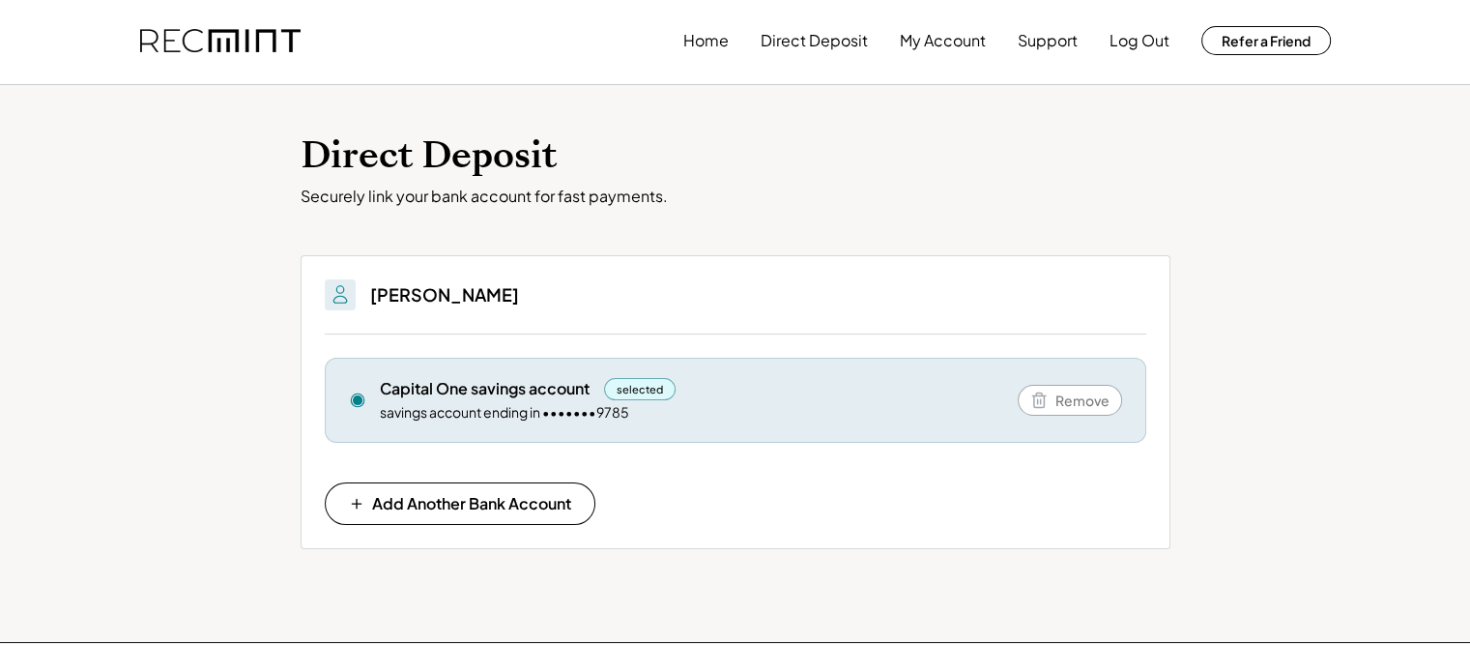
scroll to position [0, 0]
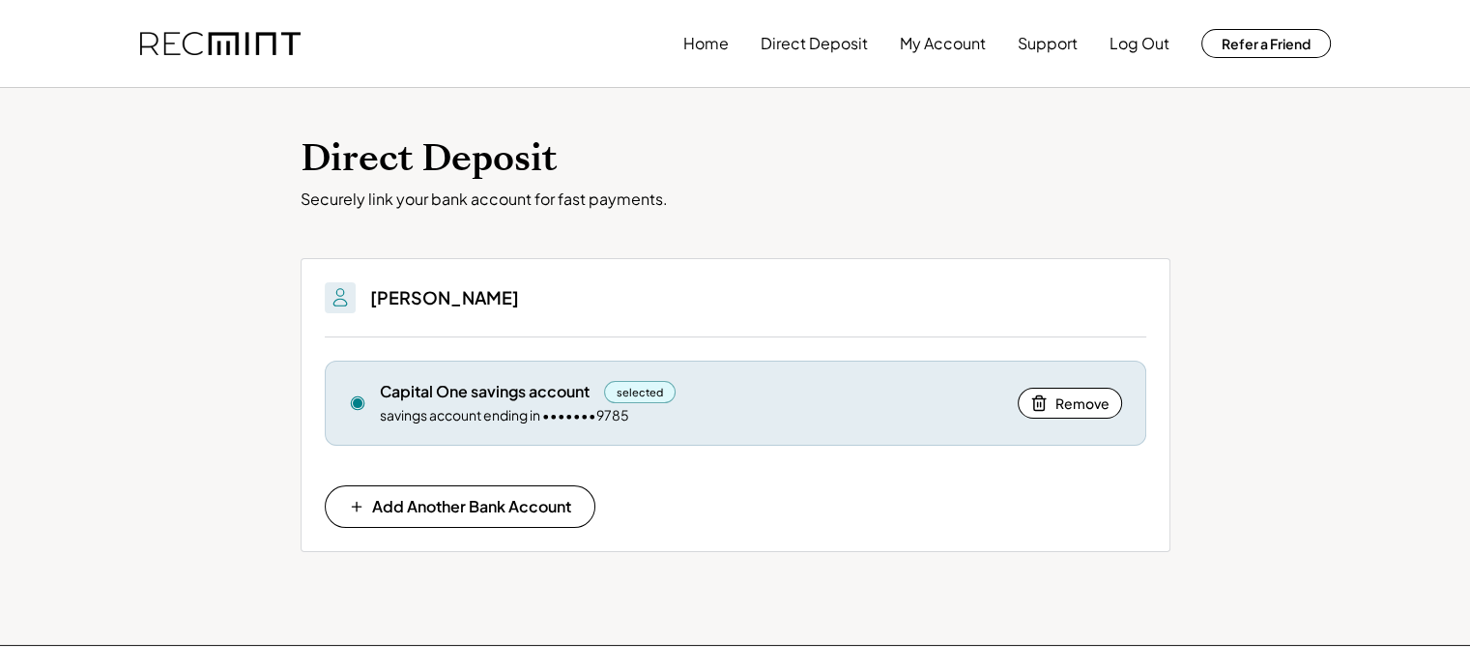
click at [354, 400] on use at bounding box center [358, 403] width 14 height 14
click at [466, 410] on div "savings account ending in •••••••9785" at bounding box center [504, 415] width 249 height 19
click at [636, 385] on div "selected" at bounding box center [640, 392] width 72 height 22
click at [823, 390] on div "Capital One savings account selected" at bounding box center [692, 392] width 624 height 22
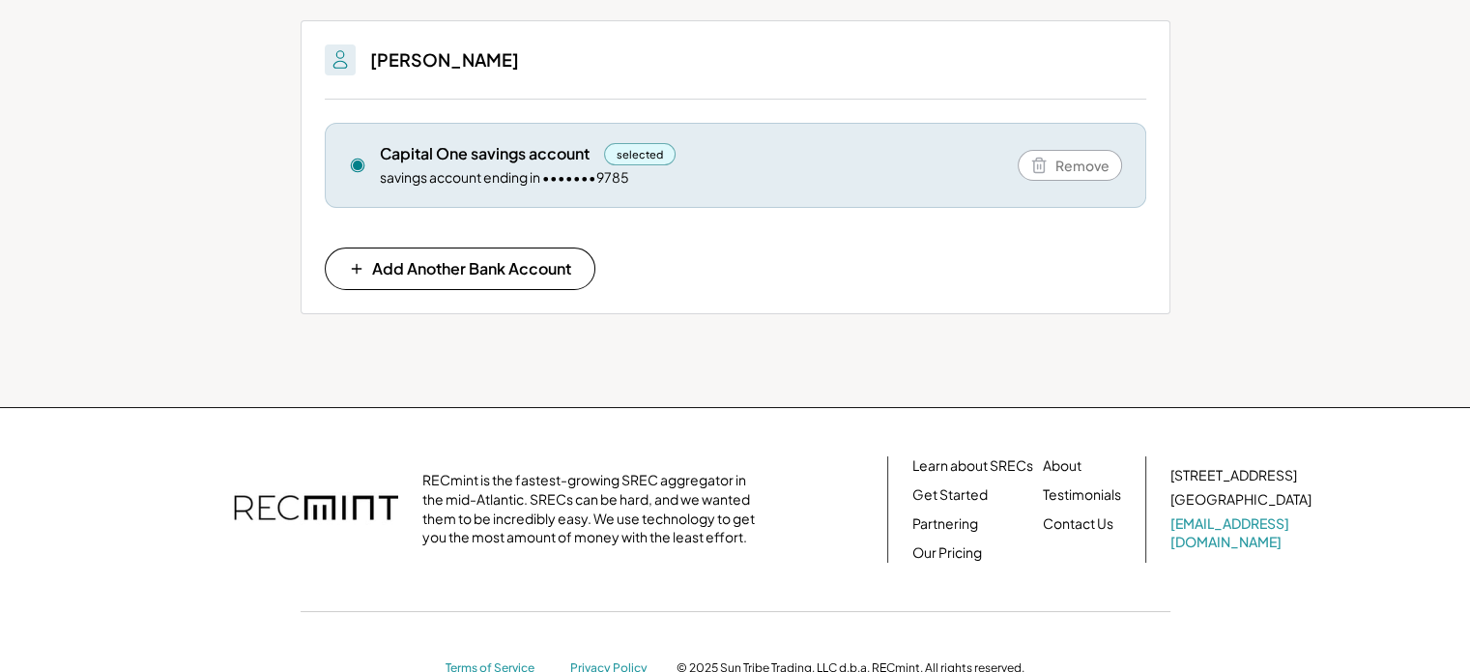
scroll to position [193, 0]
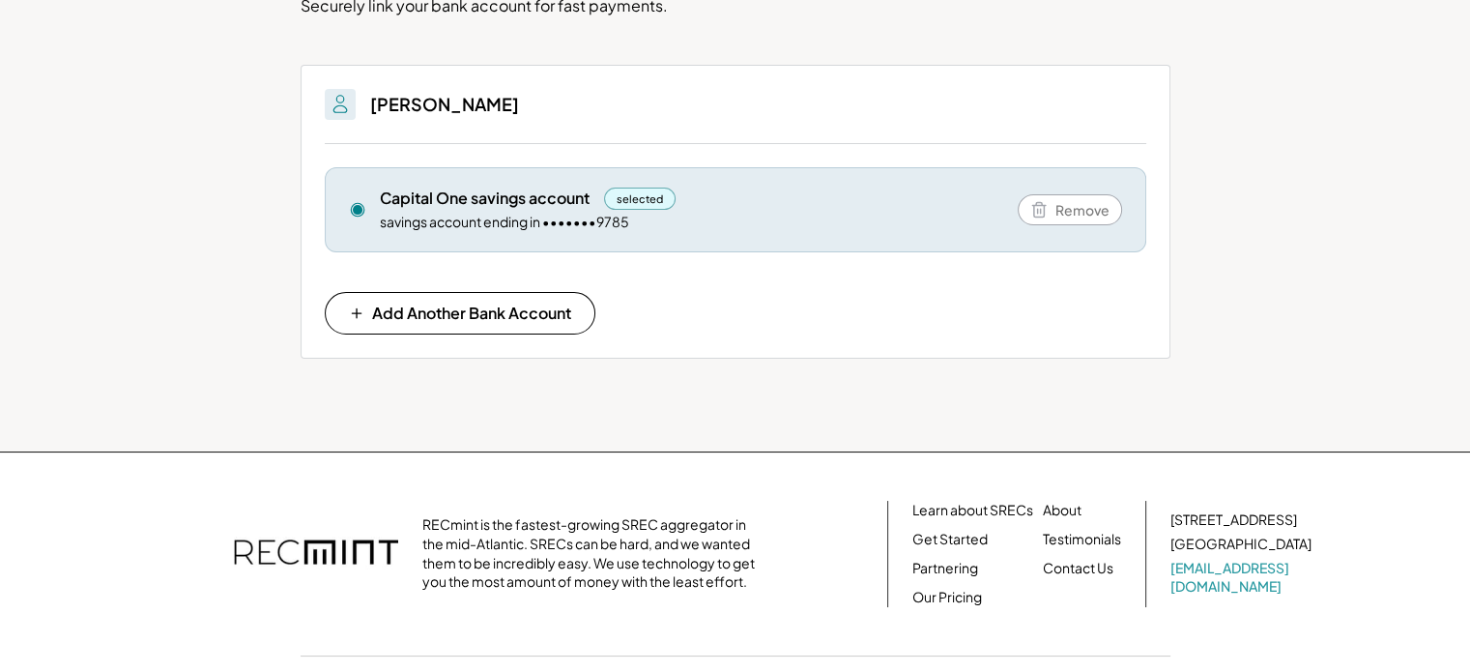
click at [344, 104] on img at bounding box center [340, 104] width 23 height 23
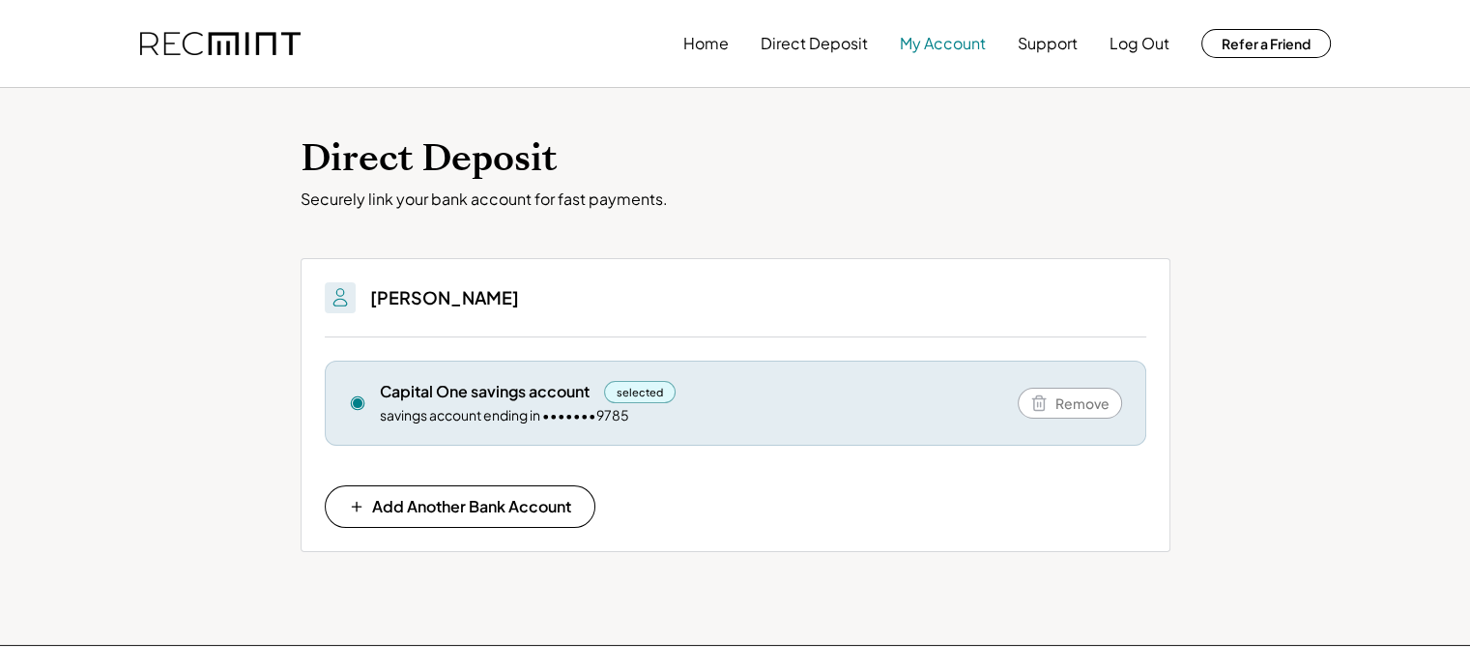
click at [949, 43] on button "My Account" at bounding box center [943, 43] width 86 height 39
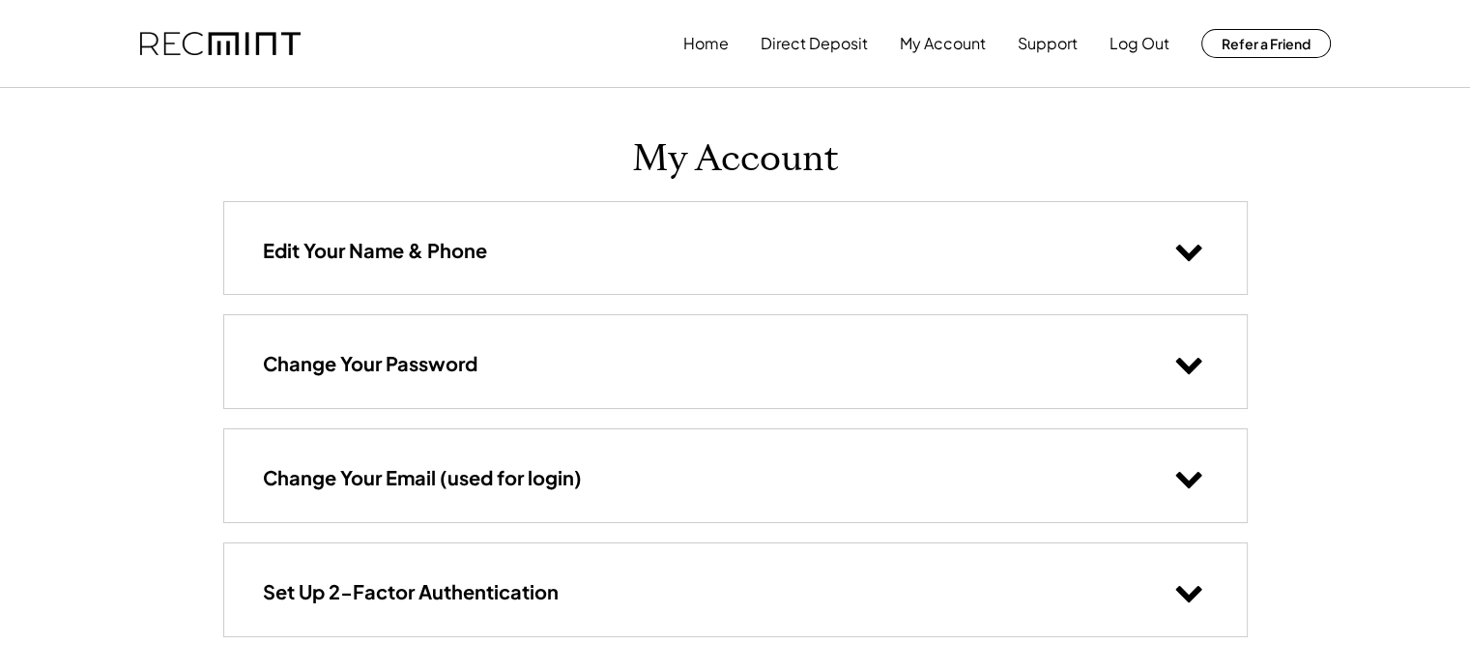
click at [1194, 249] on use at bounding box center [1188, 253] width 26 height 16
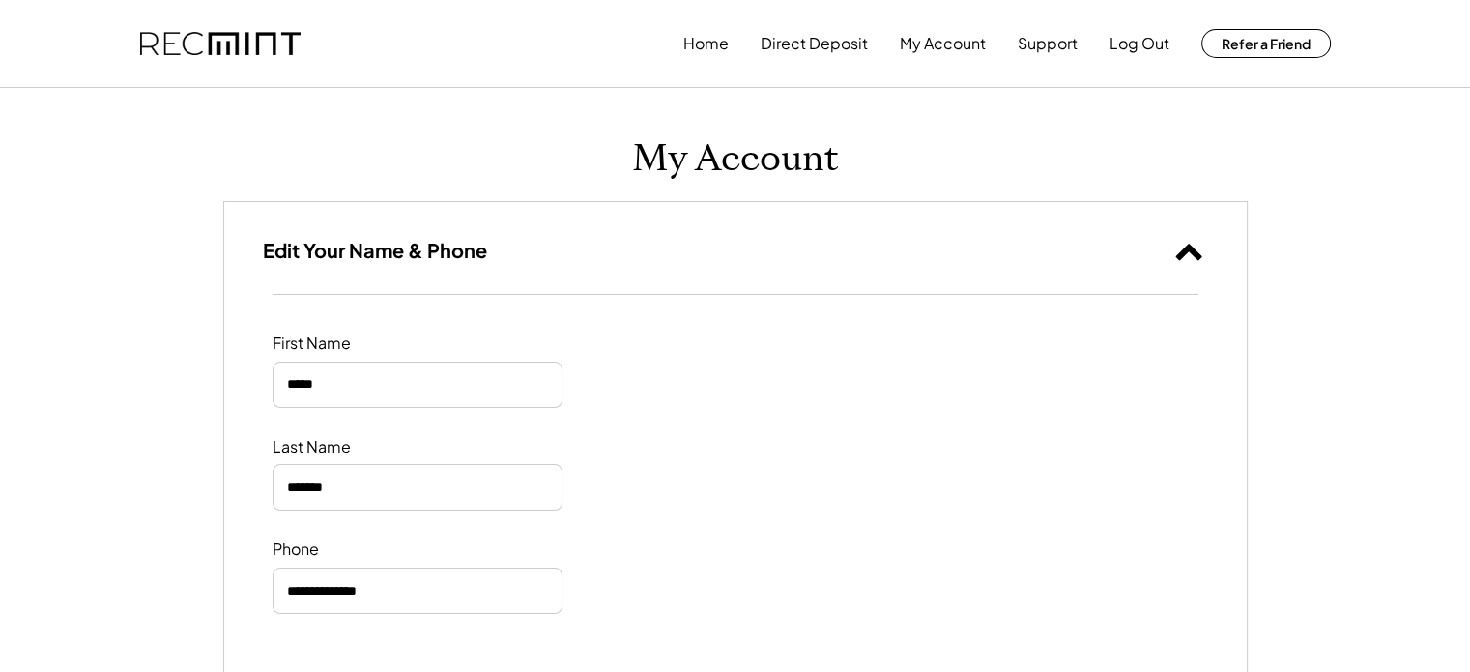
click at [1186, 248] on use at bounding box center [1188, 252] width 26 height 16
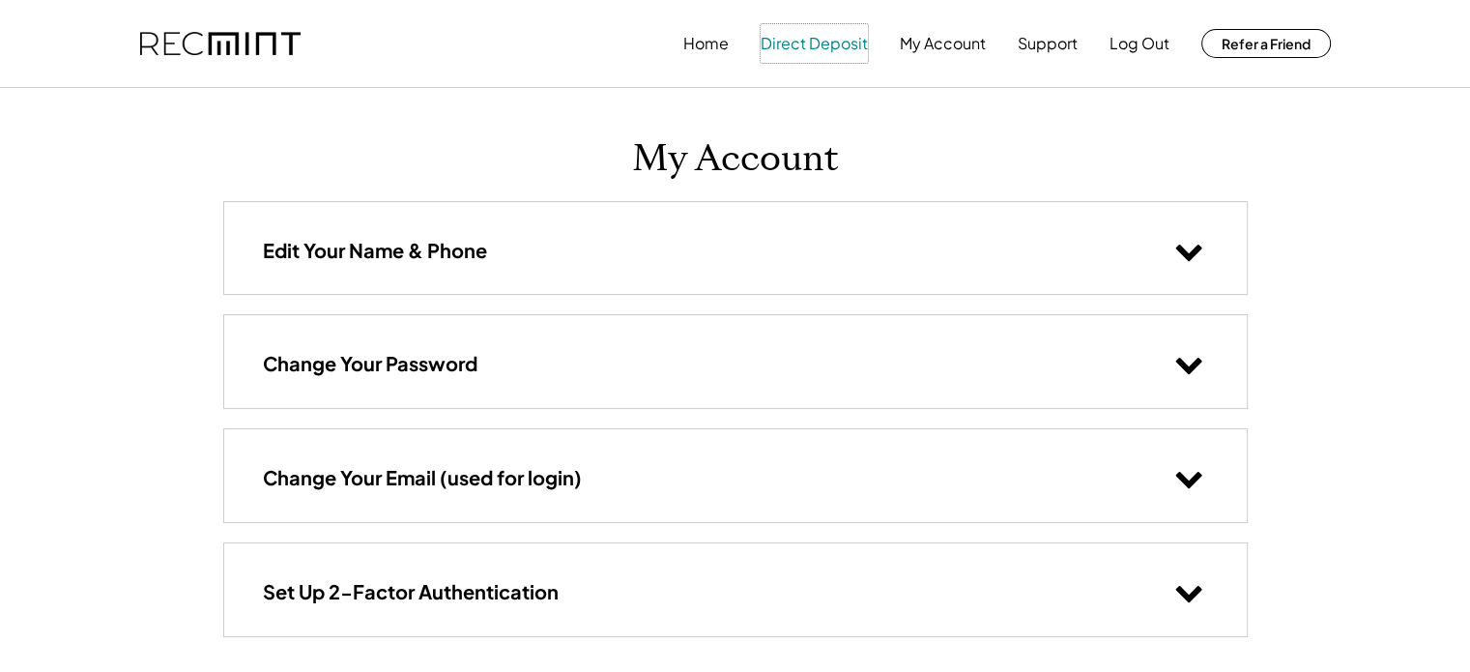
click at [798, 40] on button "Direct Deposit" at bounding box center [814, 43] width 107 height 39
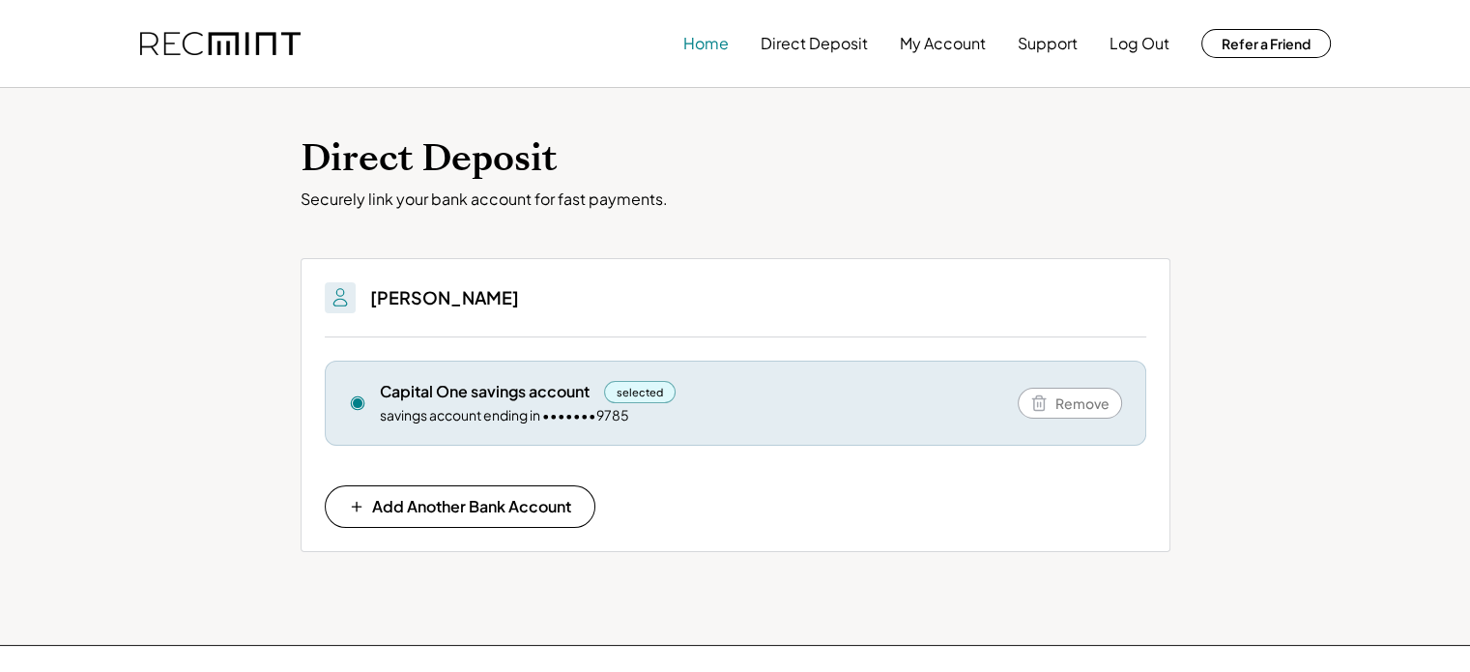
click at [711, 48] on button "Home" at bounding box center [705, 43] width 45 height 39
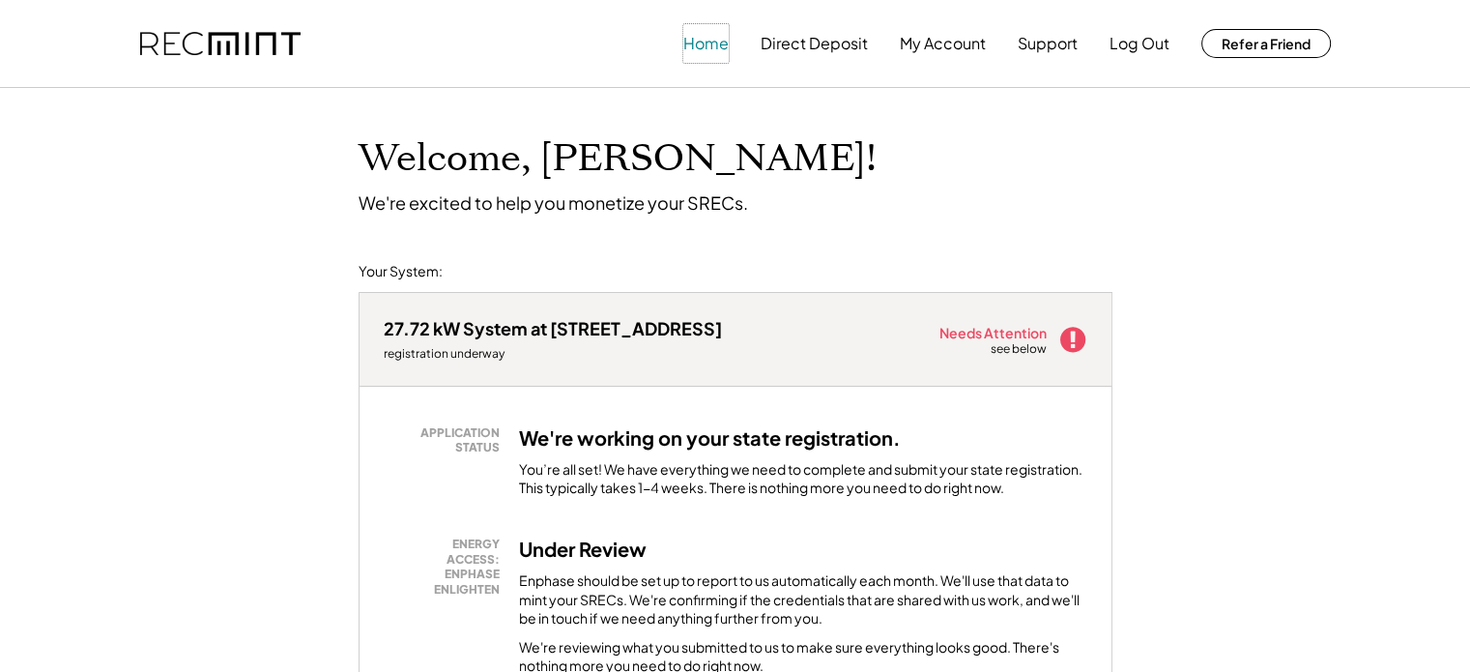
click at [714, 41] on button "Home" at bounding box center [705, 43] width 45 height 39
